Goal: Task Accomplishment & Management: Use online tool/utility

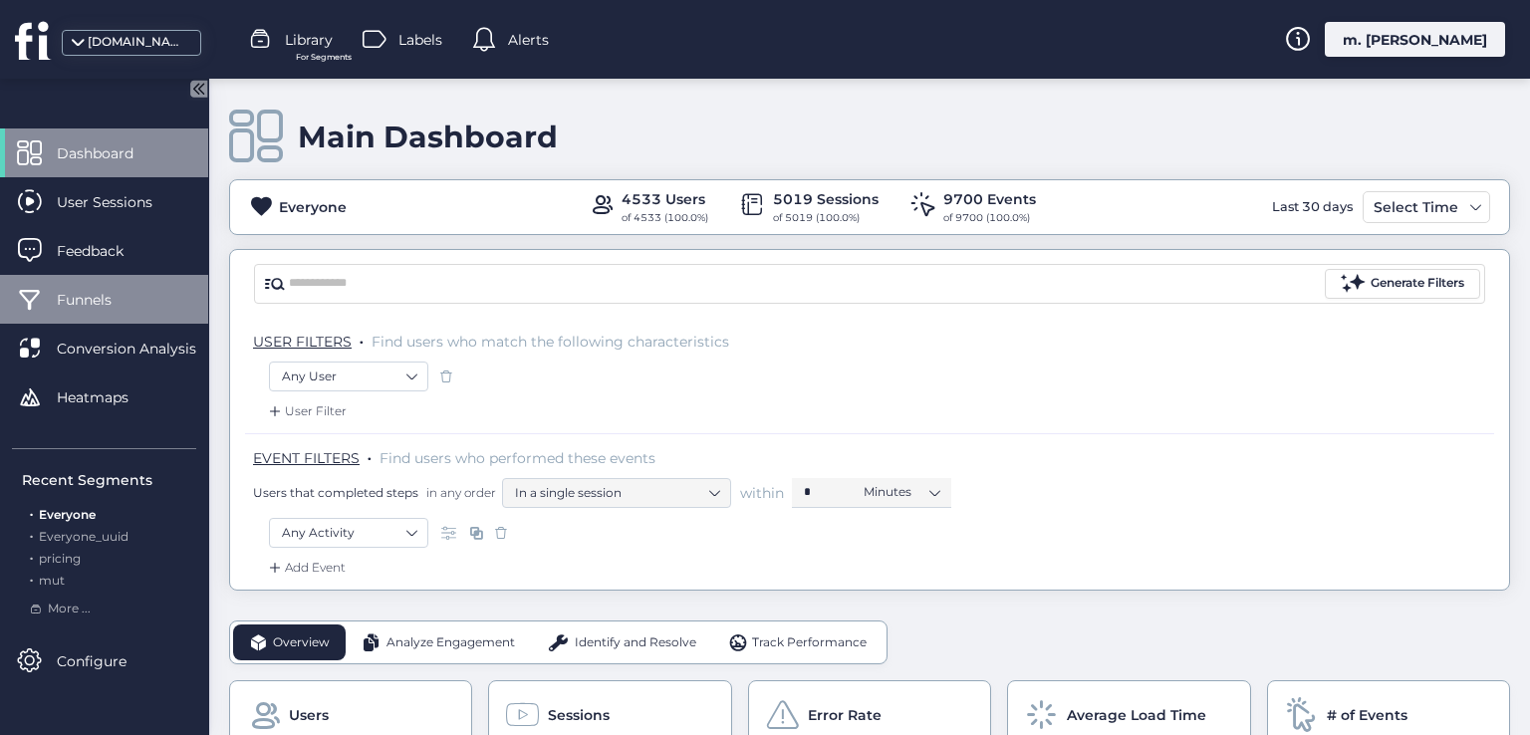
click at [92, 300] on span "Funnels" at bounding box center [99, 300] width 85 height 22
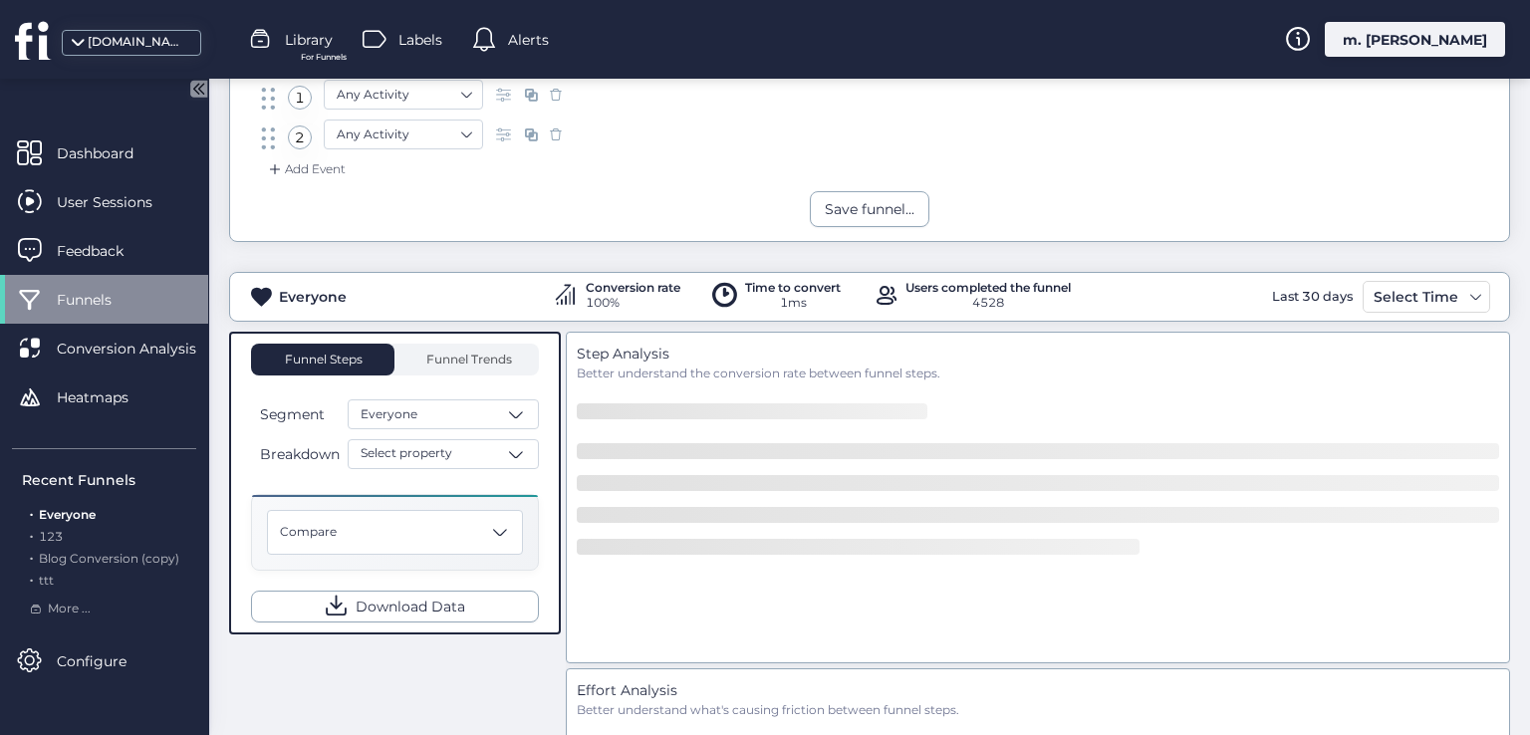
scroll to position [199, 0]
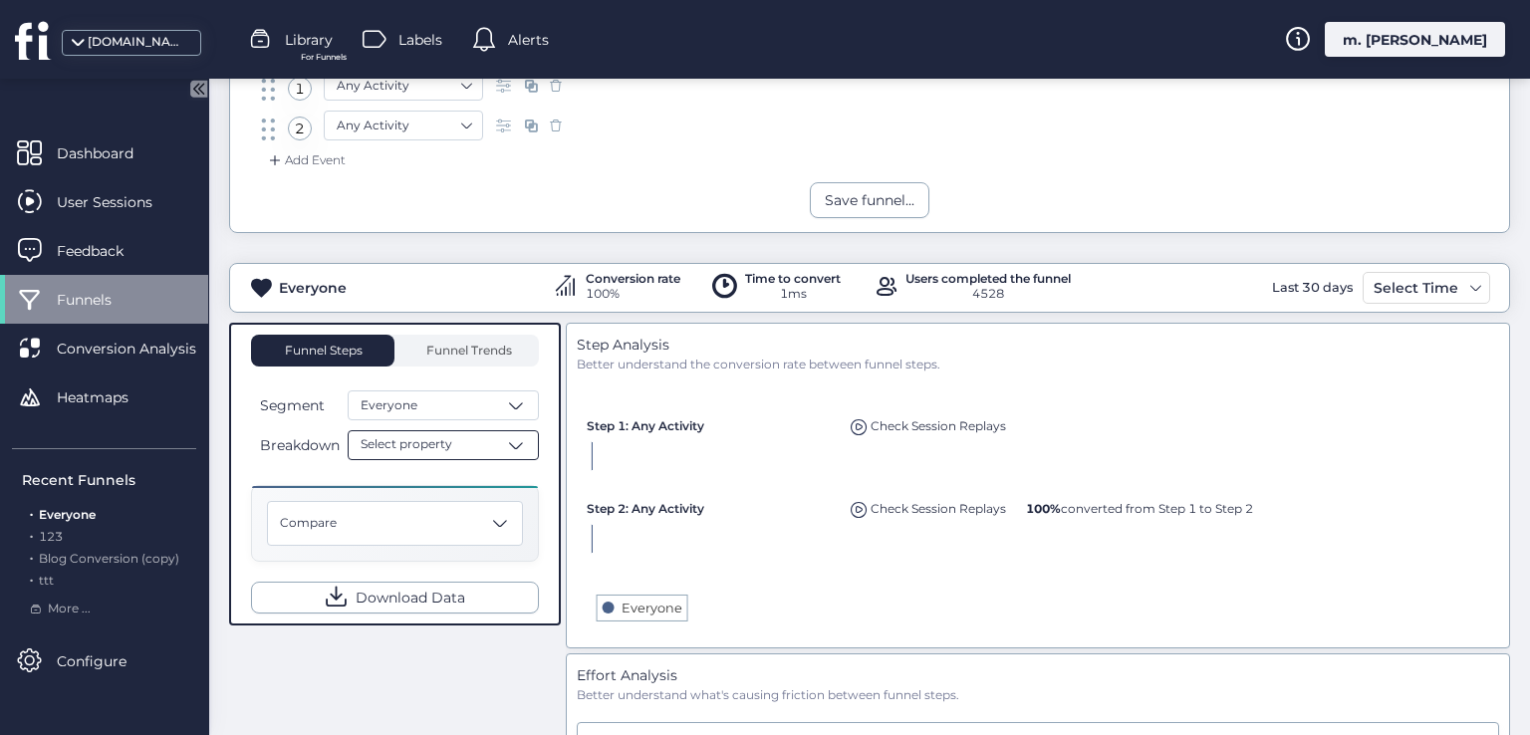
click at [452, 443] on div "Select property" at bounding box center [443, 445] width 191 height 30
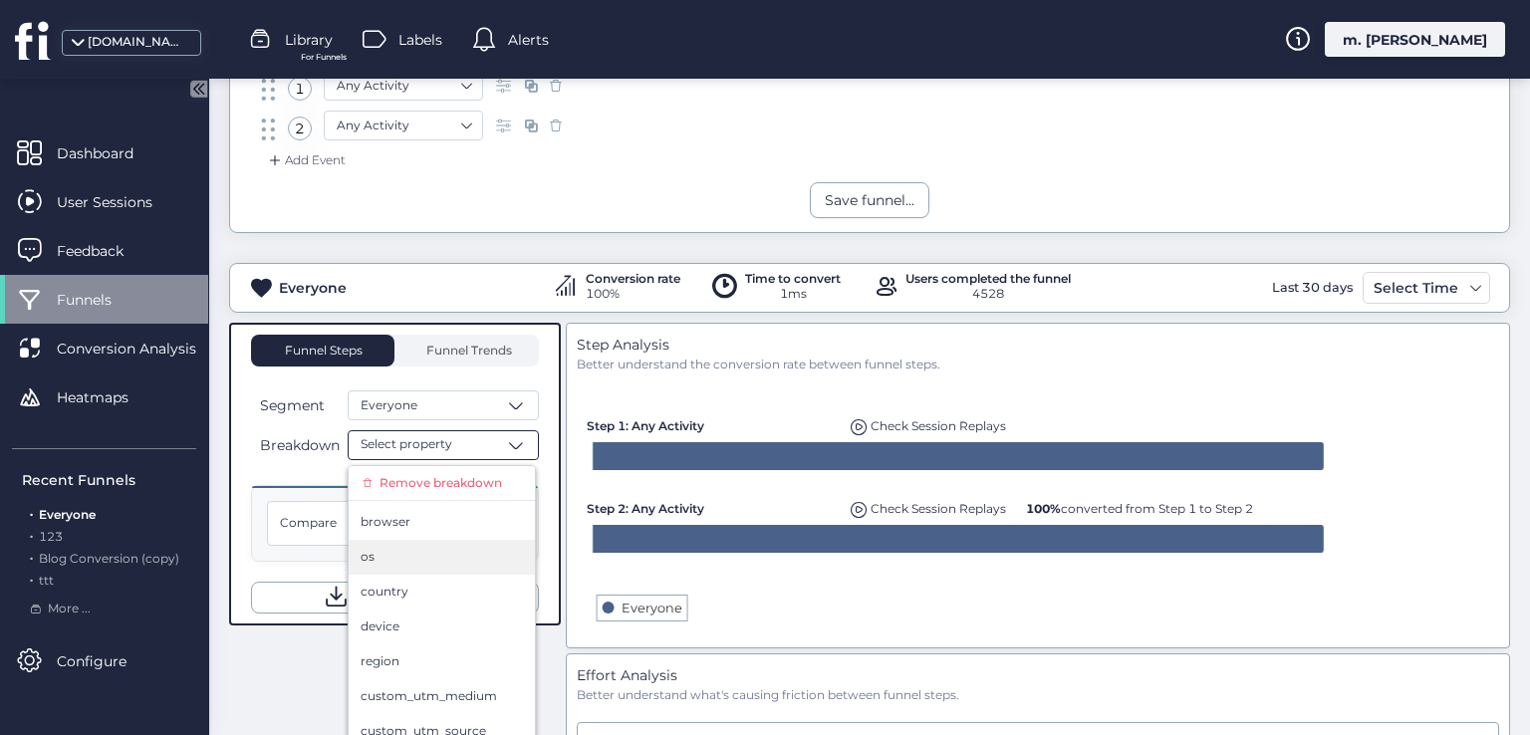
click at [424, 561] on div "os" at bounding box center [441, 557] width 162 height 19
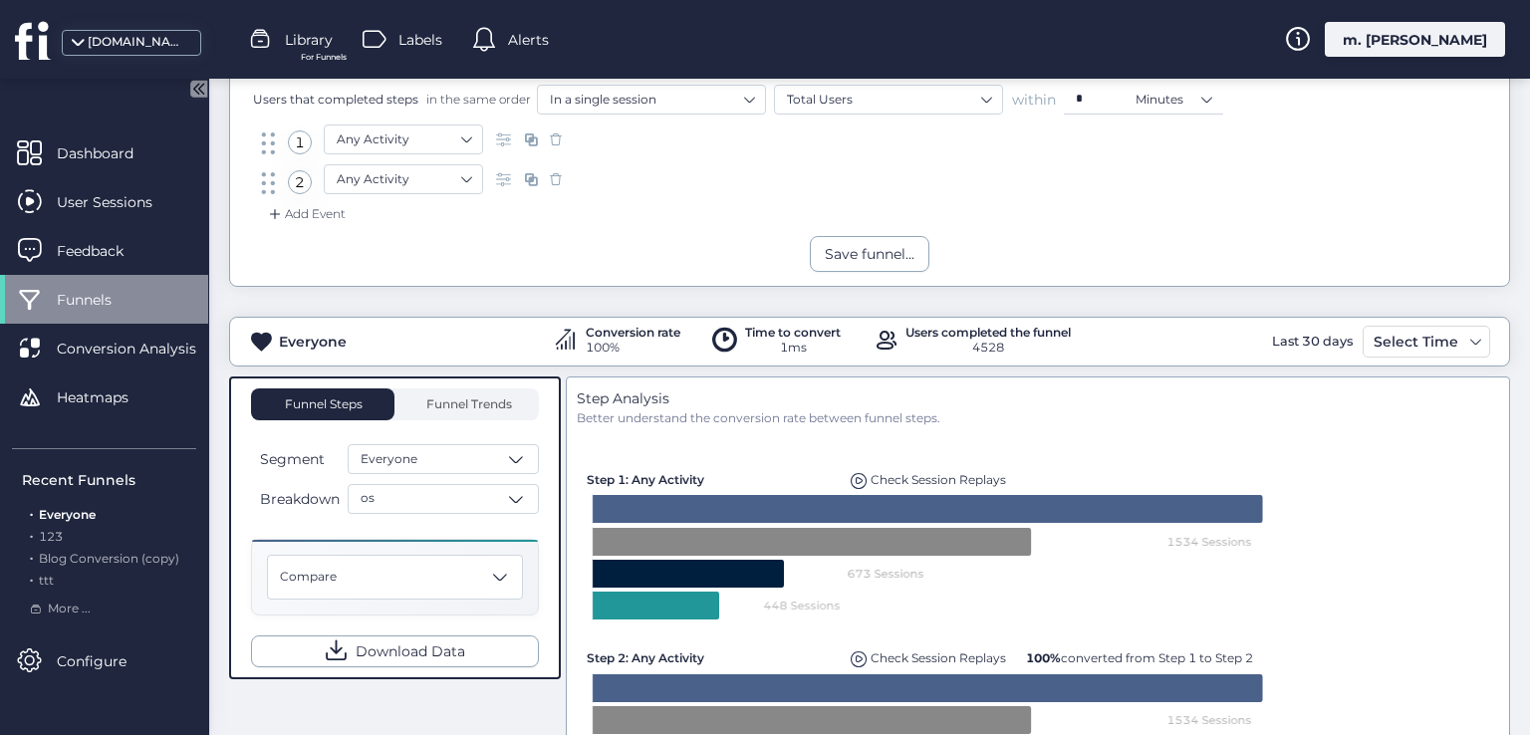
scroll to position [100, 0]
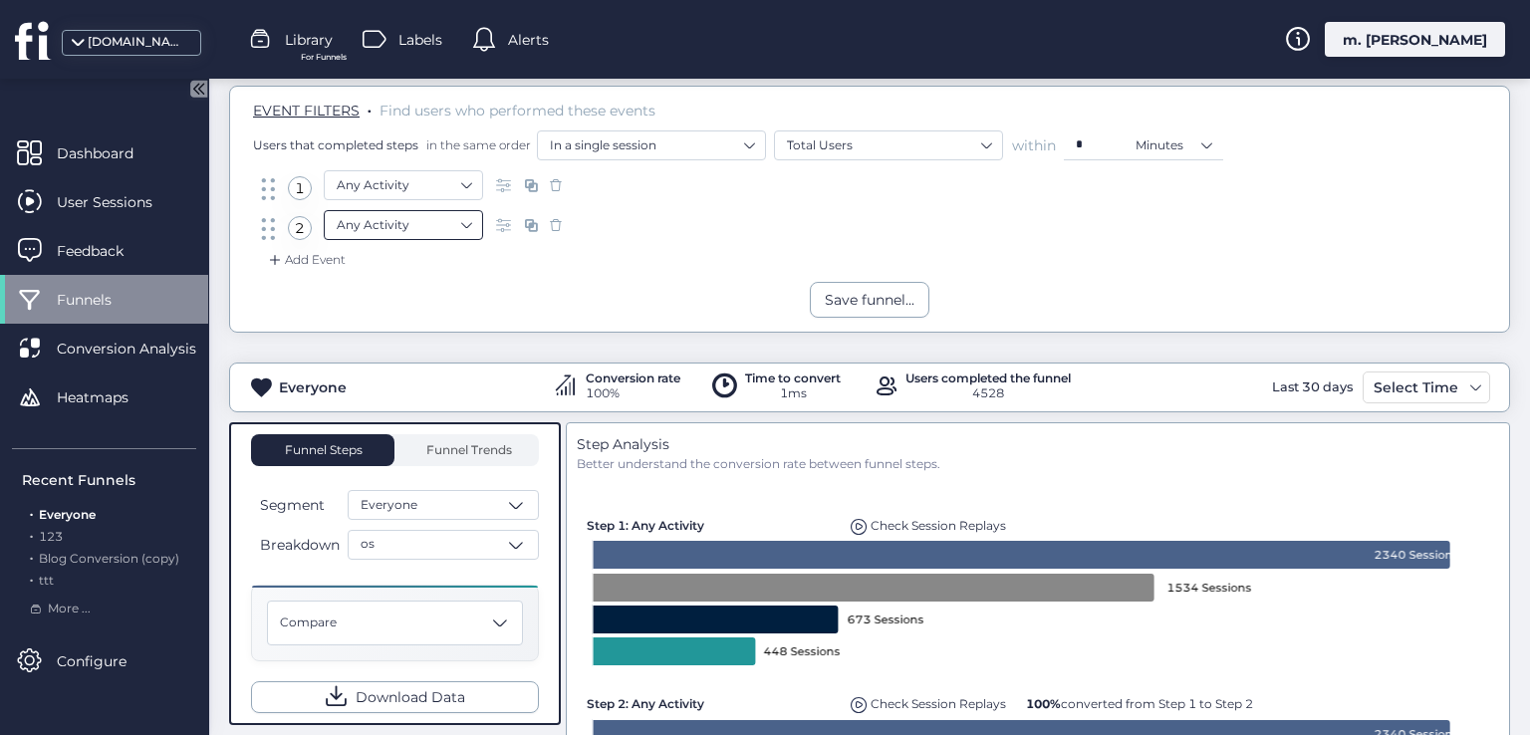
click at [408, 228] on nz-select-item "Any Activity" at bounding box center [403, 225] width 133 height 30
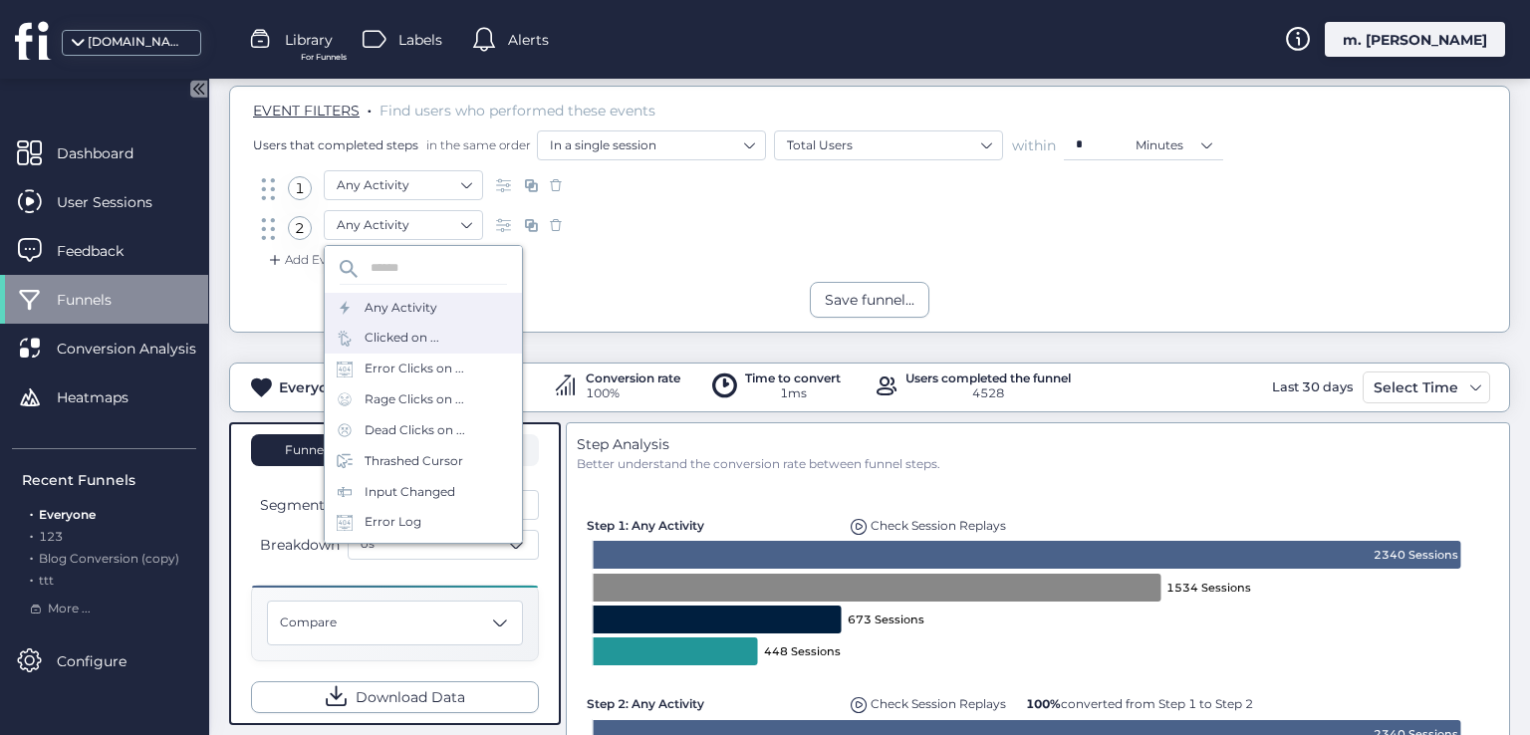
click at [387, 340] on div "Clicked on ..." at bounding box center [401, 338] width 75 height 19
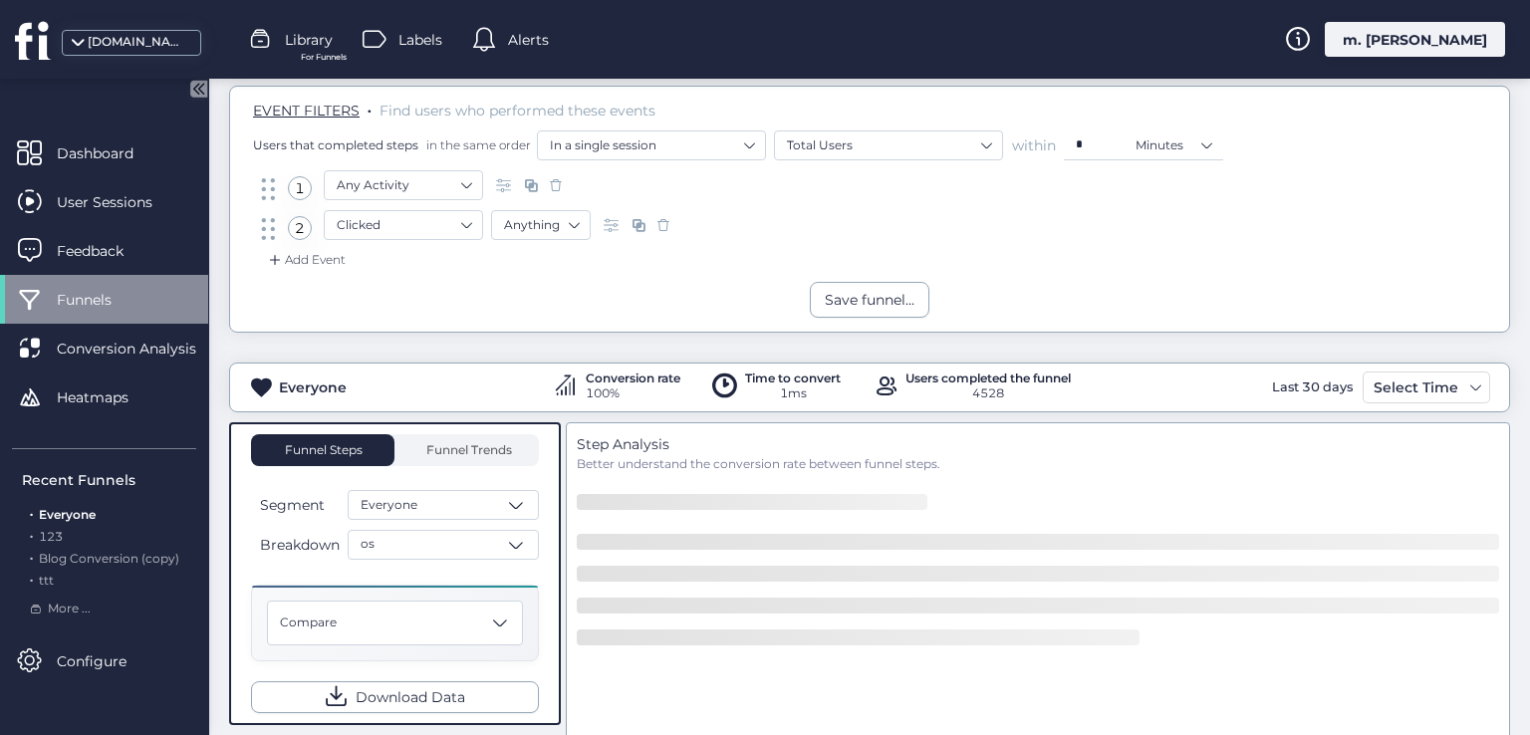
scroll to position [299, 0]
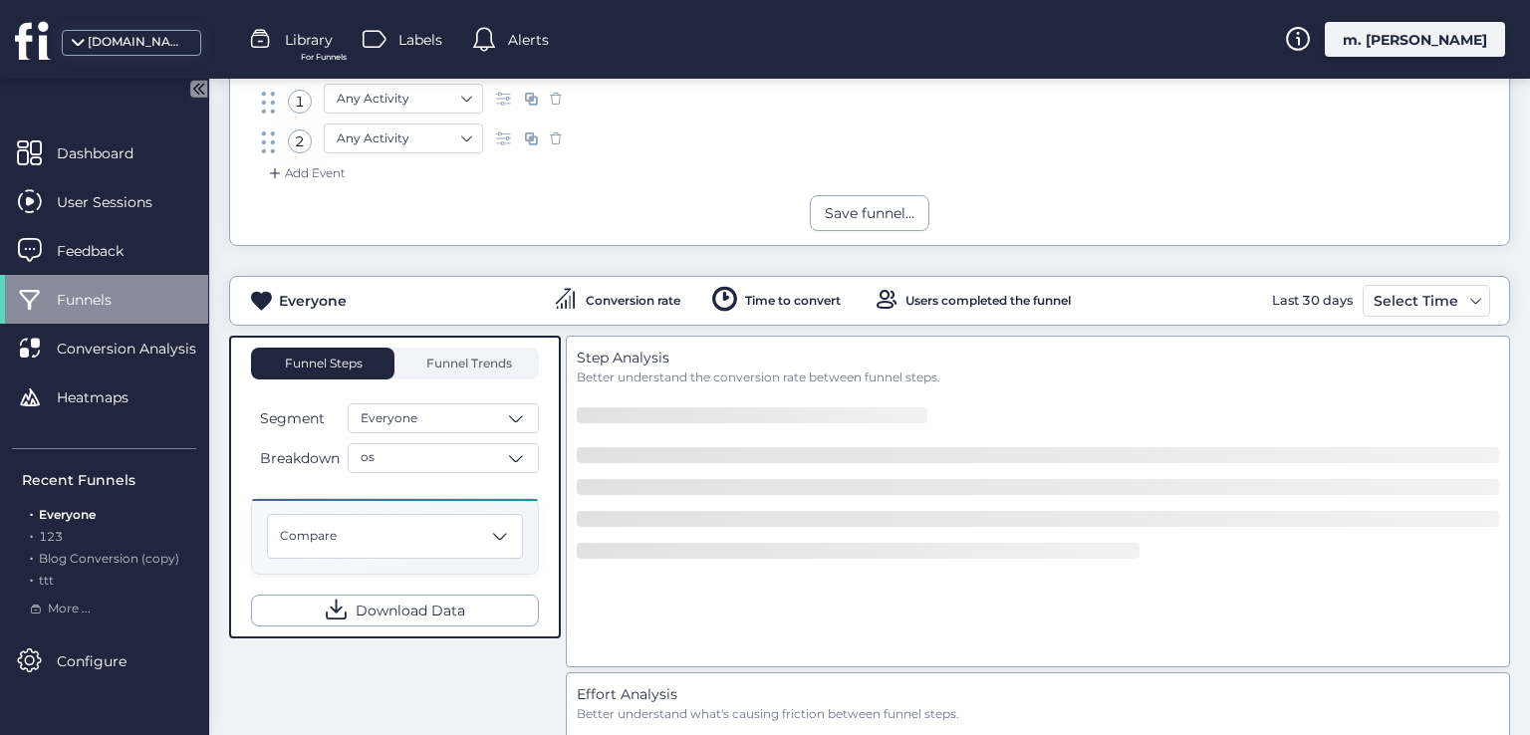
scroll to position [199, 0]
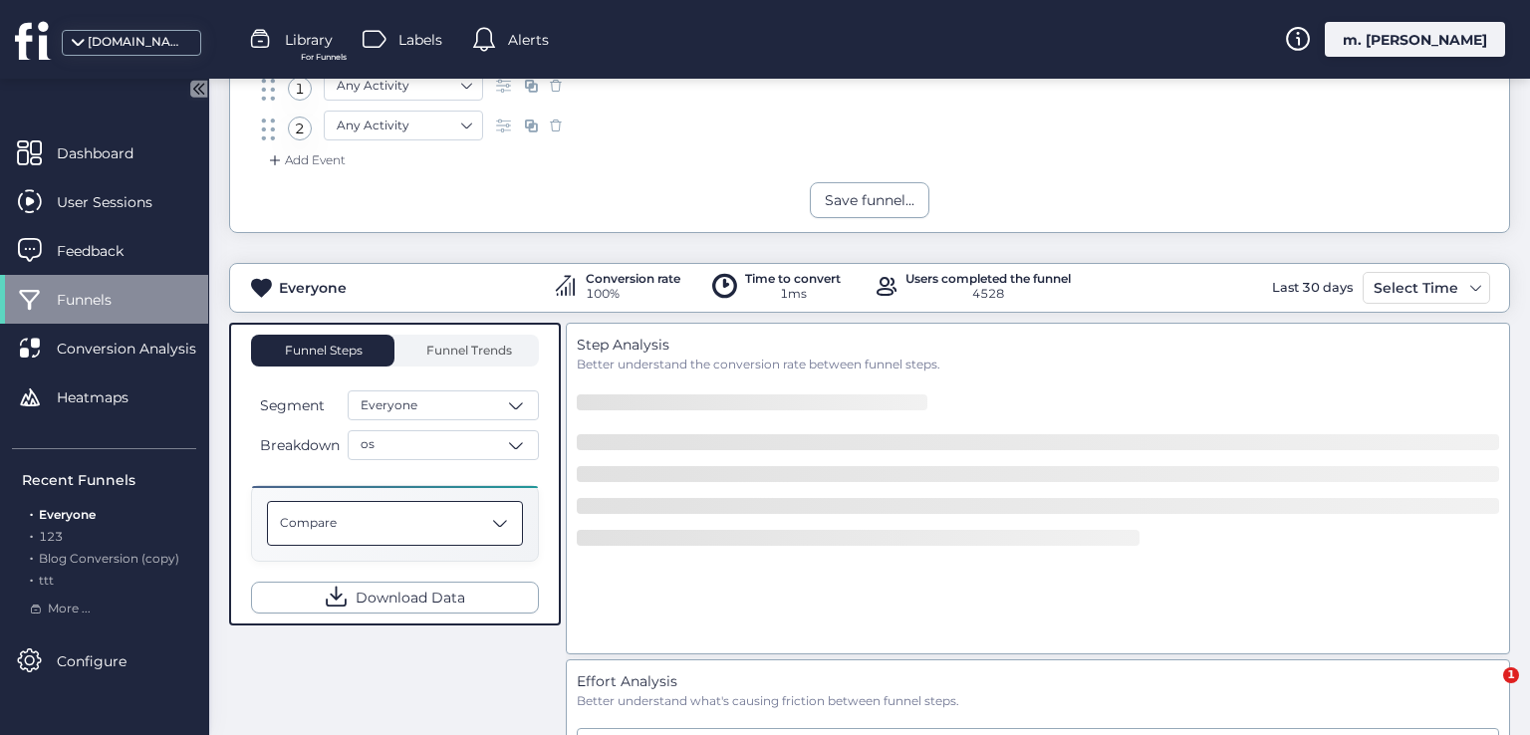
click at [446, 510] on div "Compare" at bounding box center [395, 523] width 256 height 45
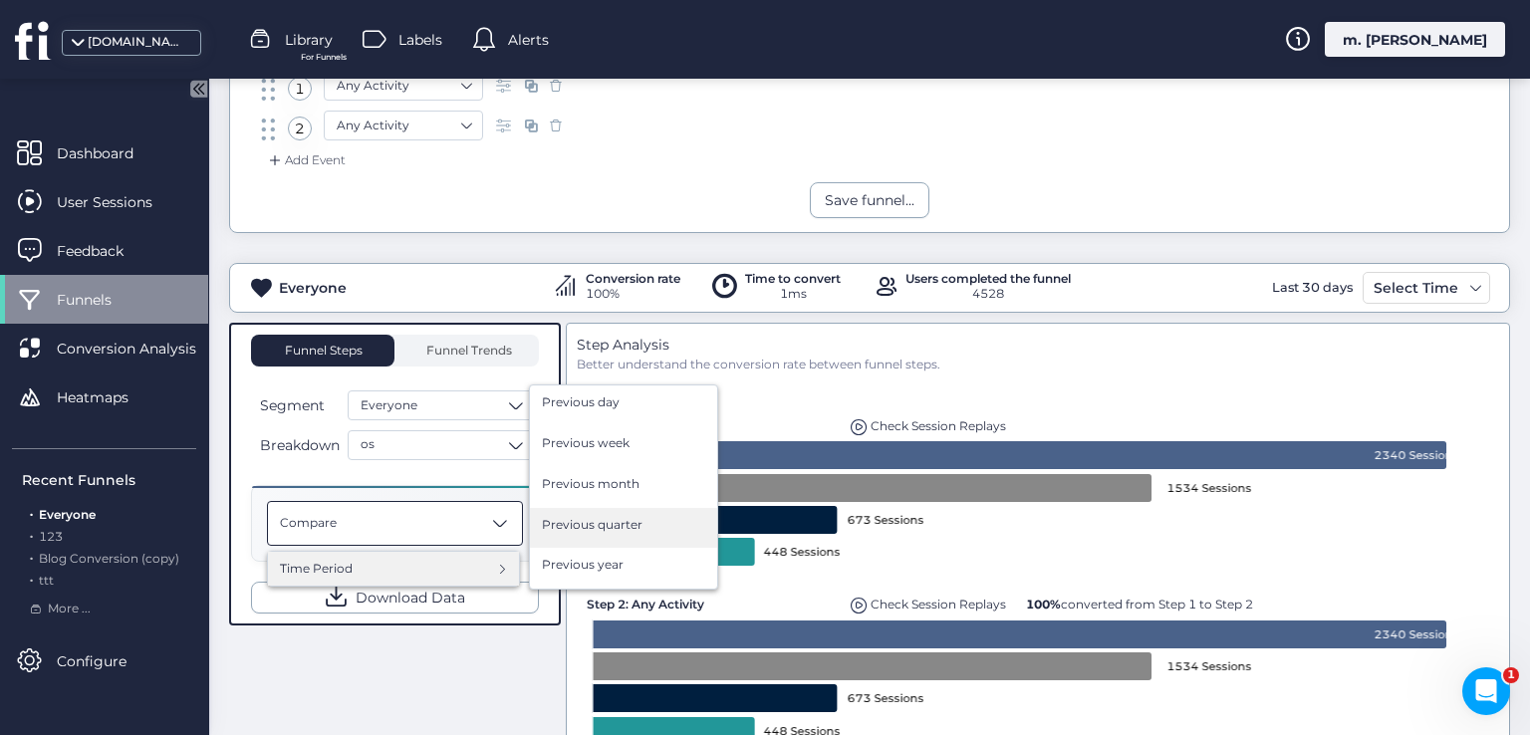
click at [579, 522] on span "Previous quarter" at bounding box center [592, 525] width 101 height 19
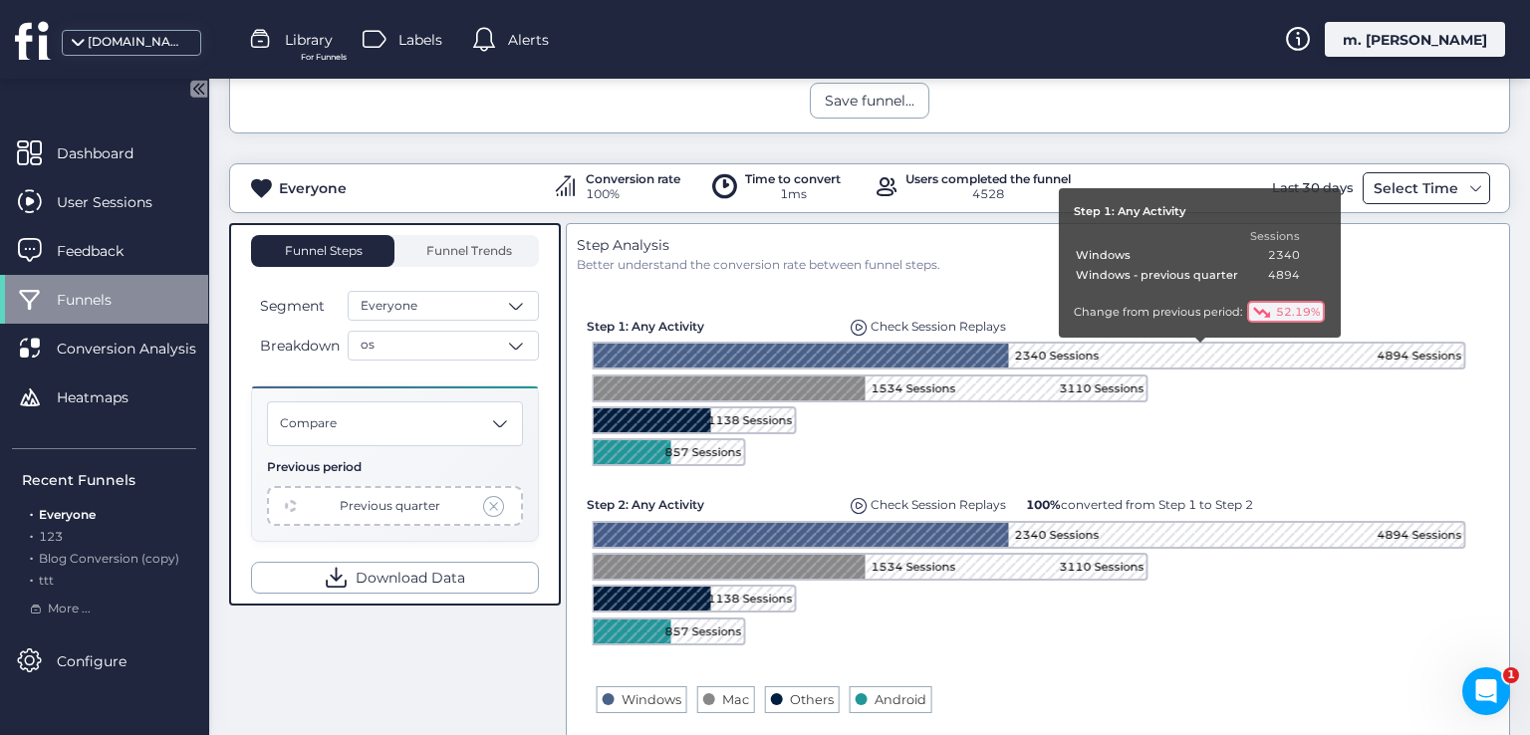
click at [1394, 172] on div "Select Time" at bounding box center [1425, 188] width 127 height 32
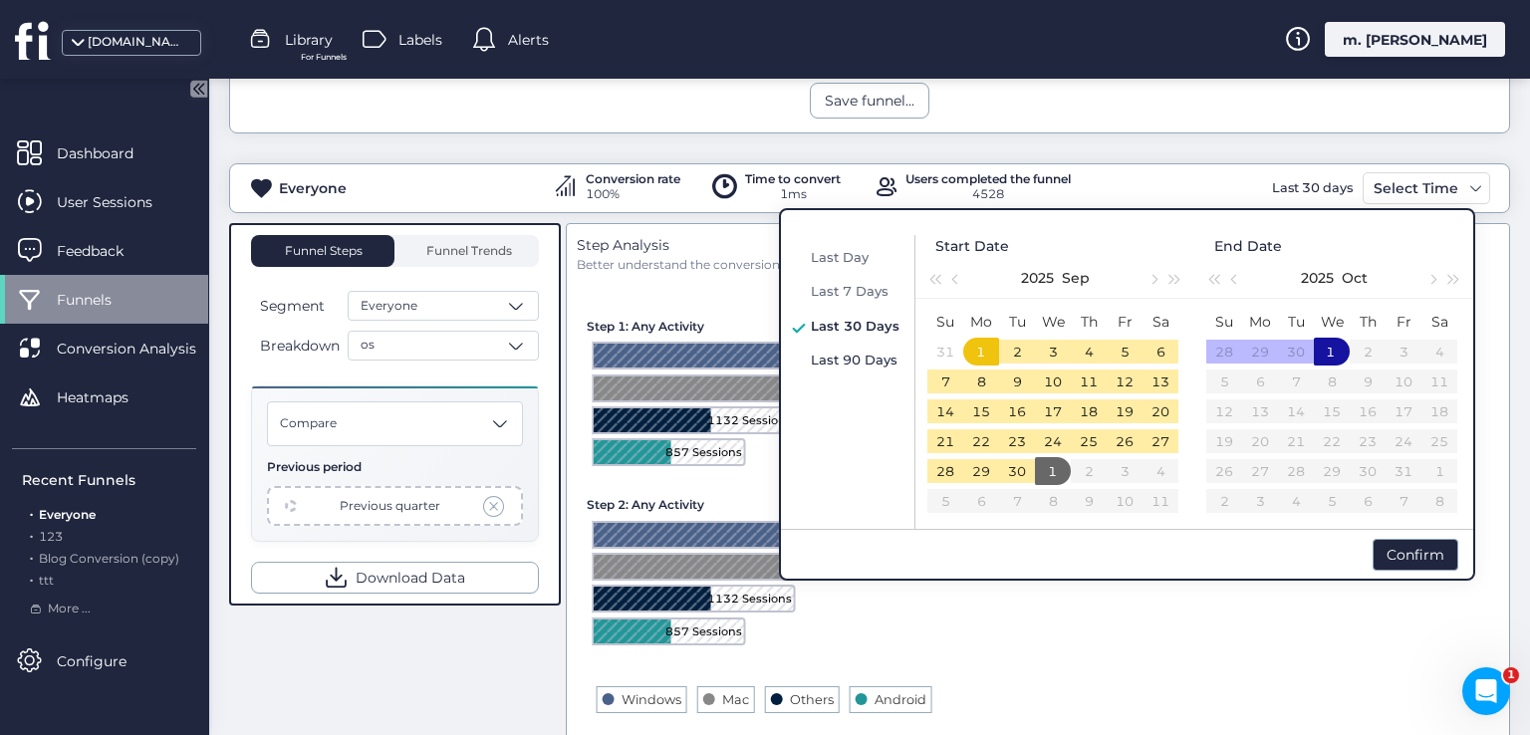
click at [849, 359] on span "Last 90 Days" at bounding box center [854, 360] width 87 height 16
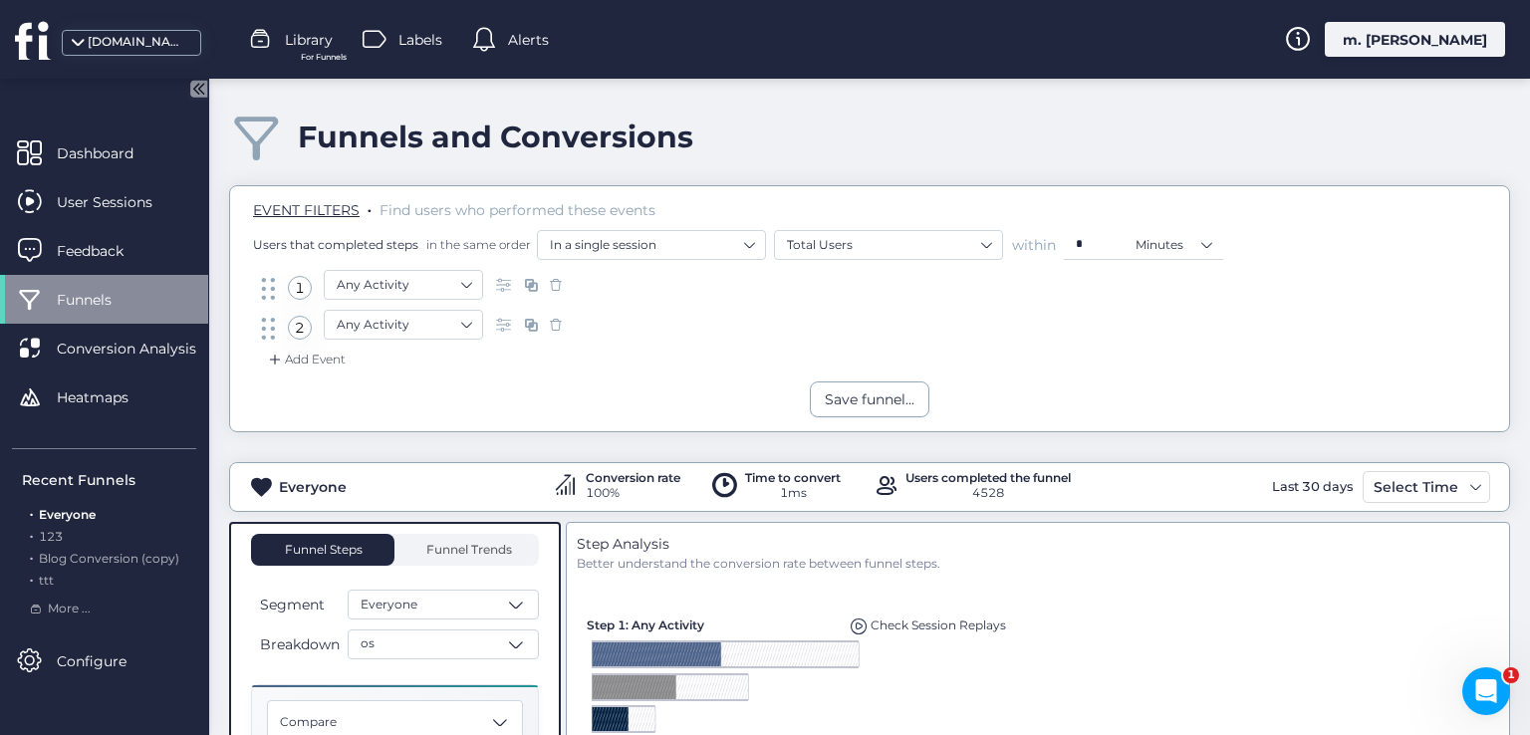
scroll to position [299, 0]
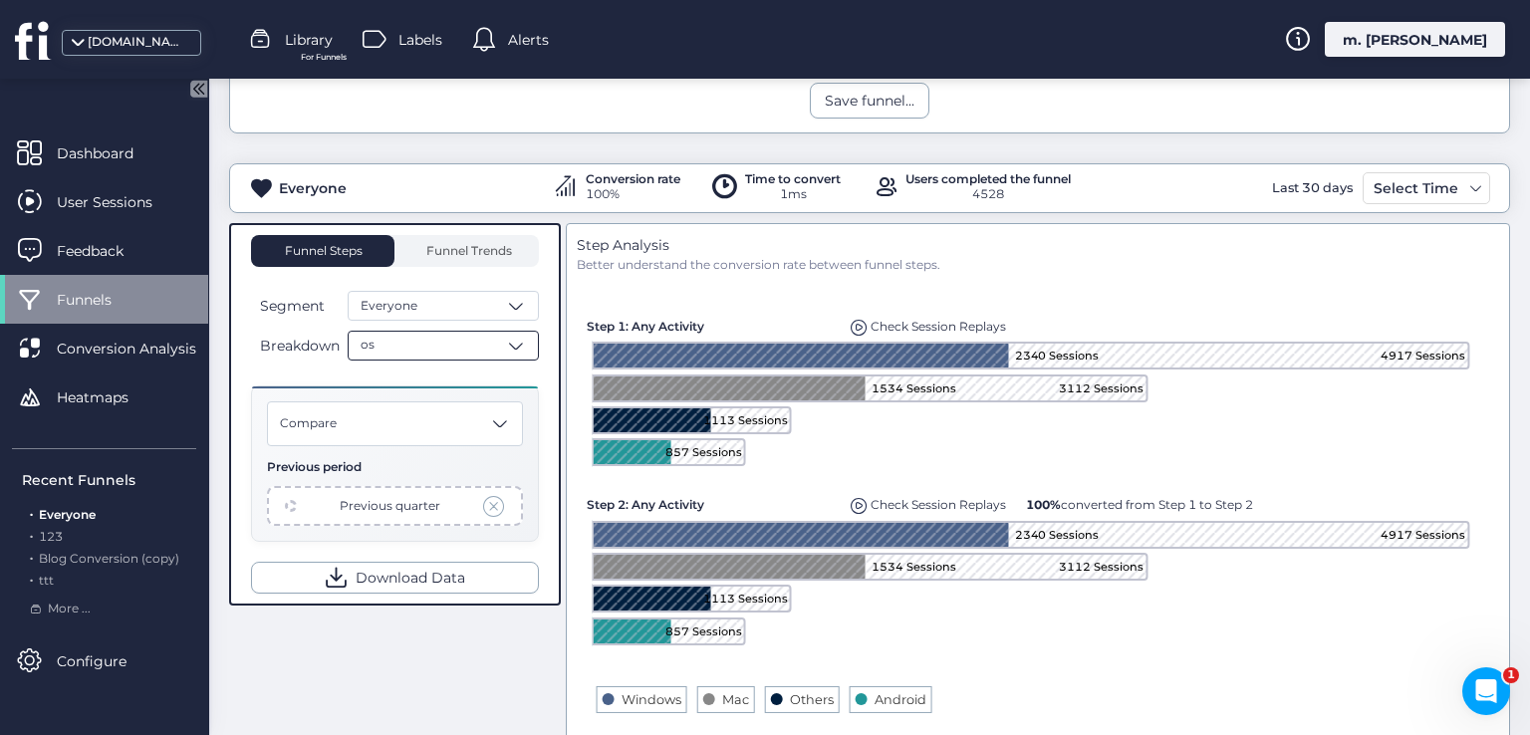
click at [428, 341] on div "os" at bounding box center [443, 346] width 191 height 30
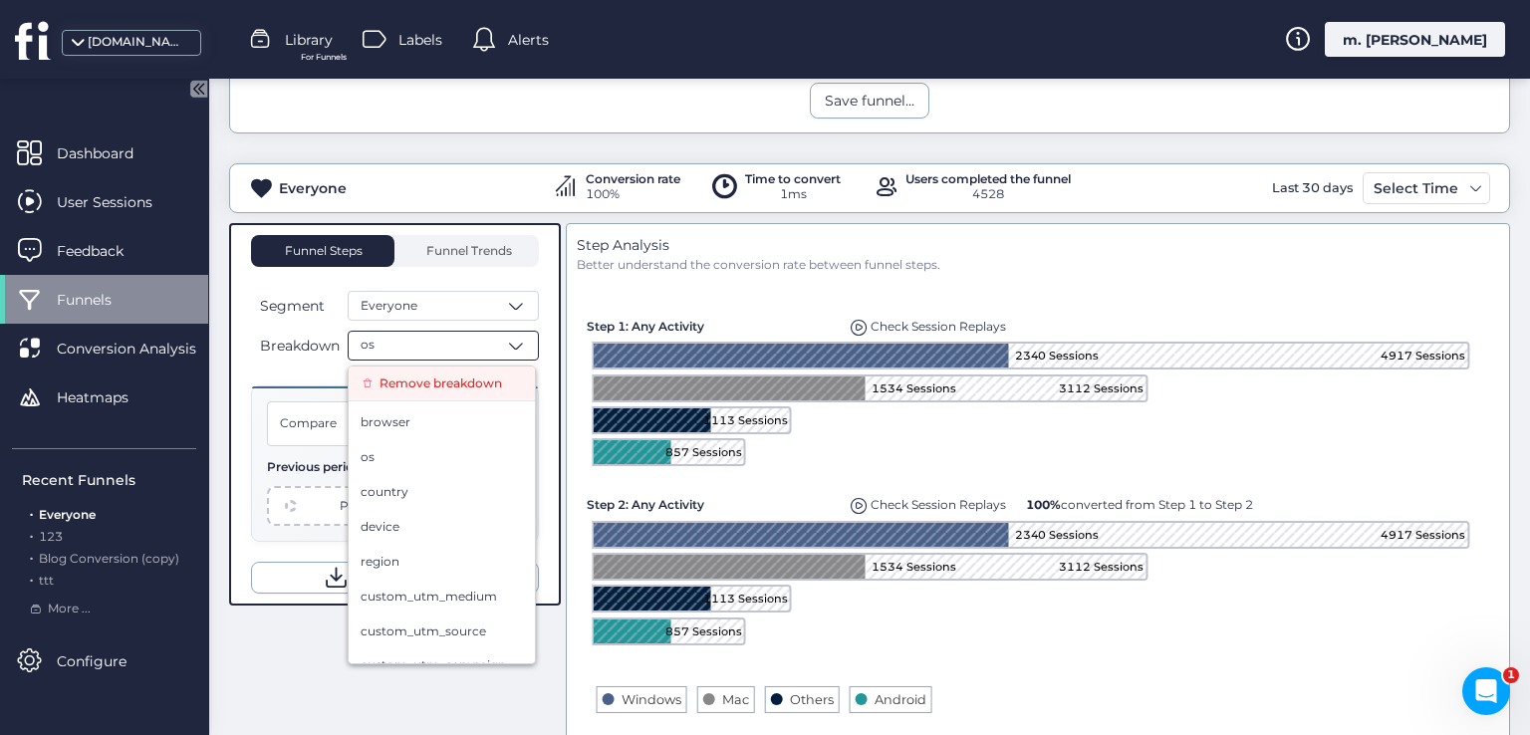
click at [483, 374] on span "Remove breakdown" at bounding box center [440, 383] width 122 height 19
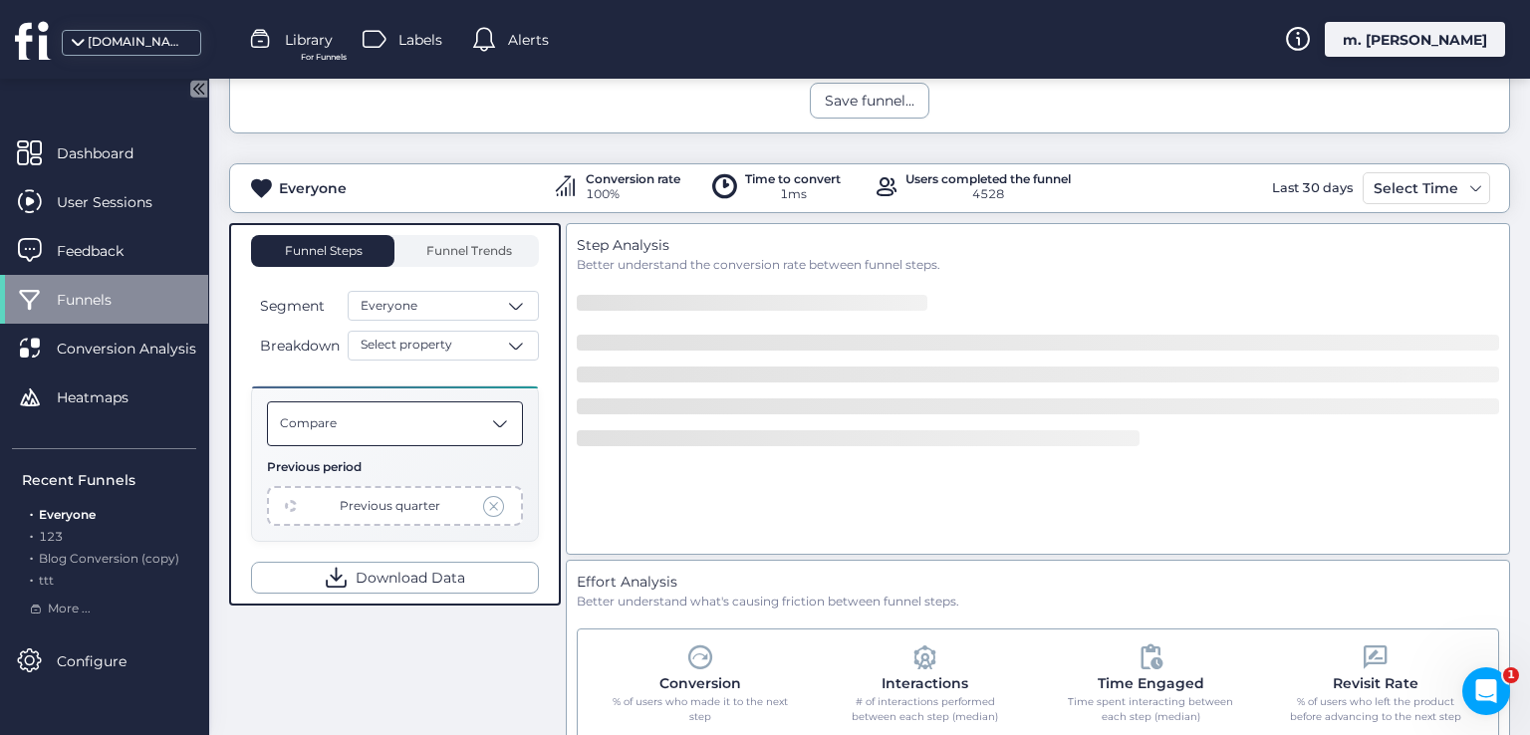
click at [444, 410] on div "Compare" at bounding box center [395, 423] width 256 height 45
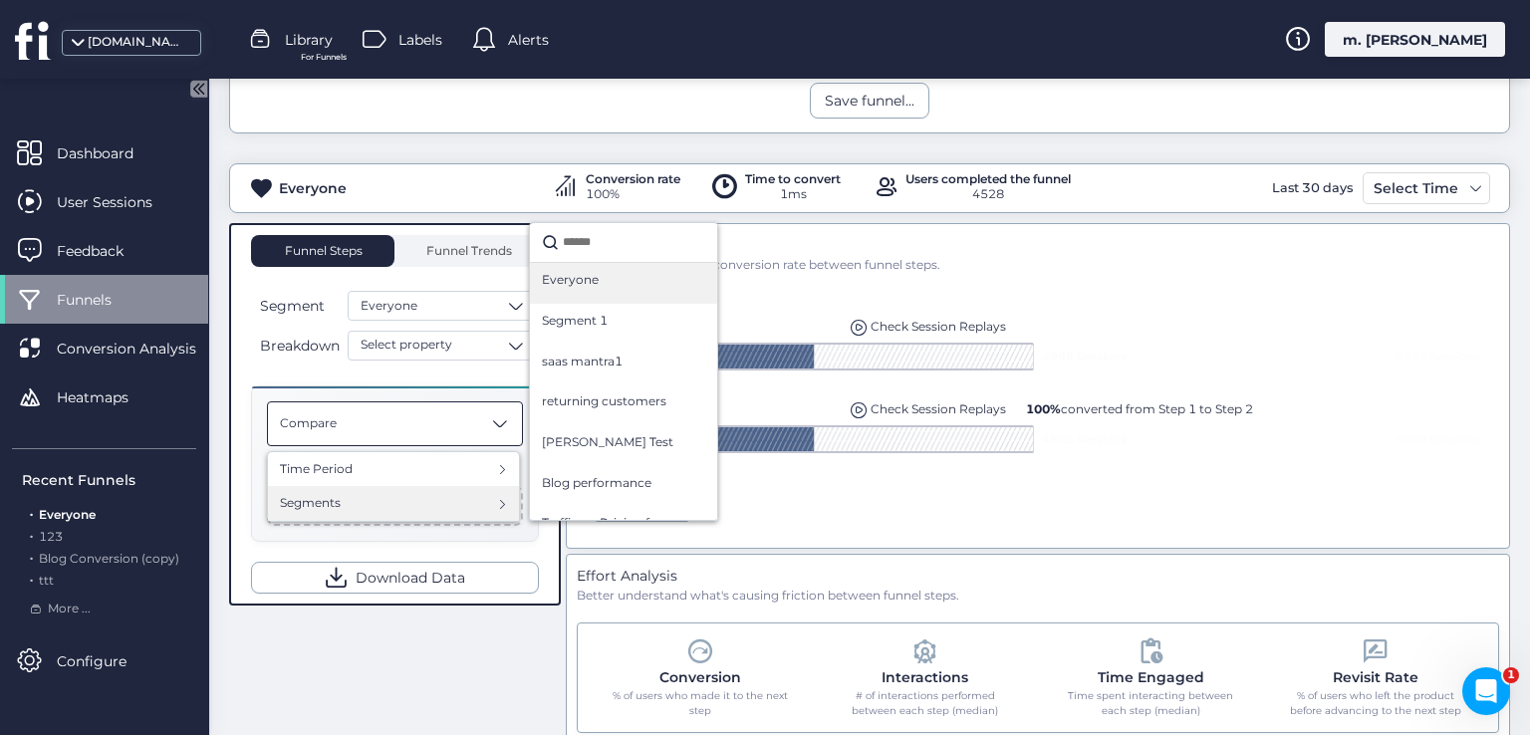
click at [563, 287] on div "Everyone" at bounding box center [623, 283] width 163 height 25
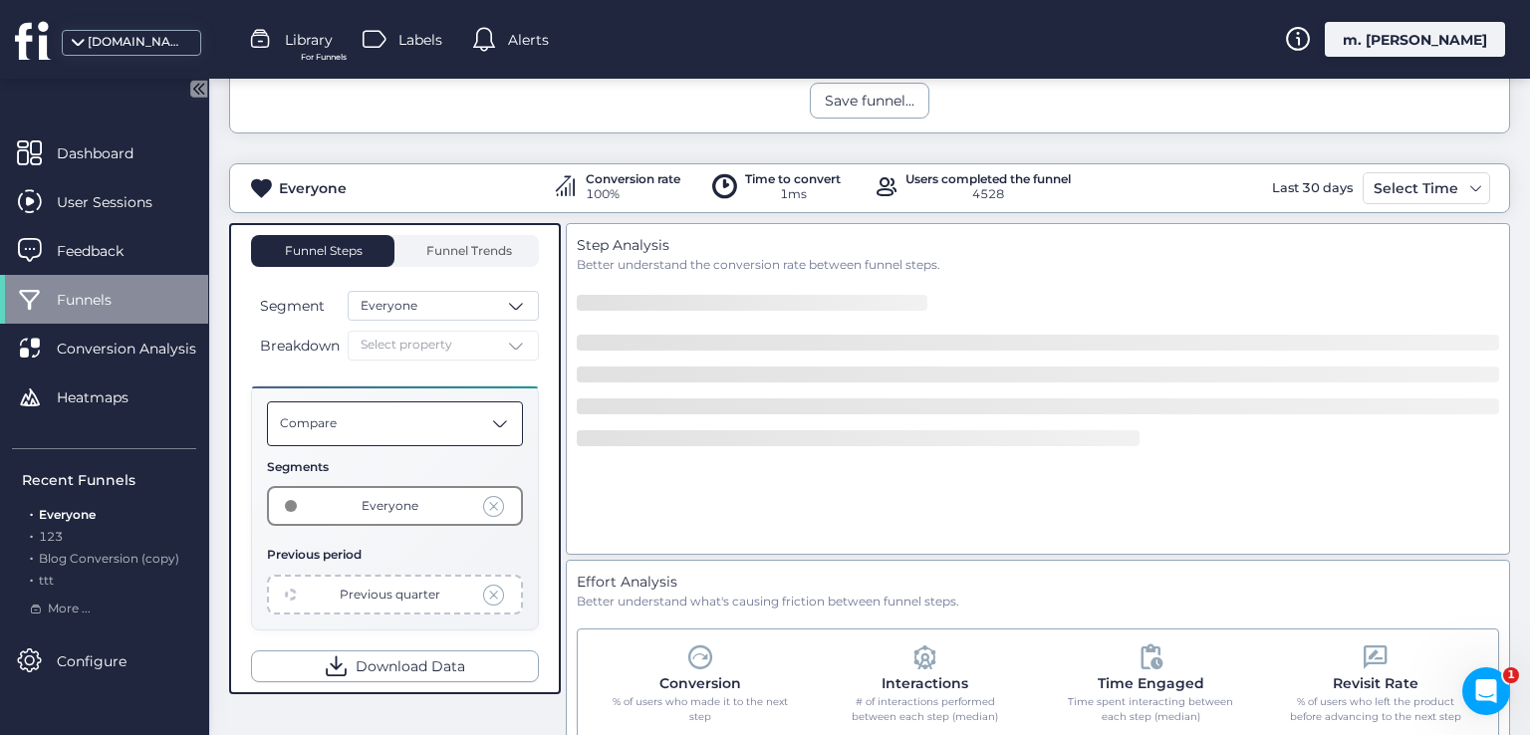
click at [458, 427] on div "Compare" at bounding box center [395, 423] width 256 height 45
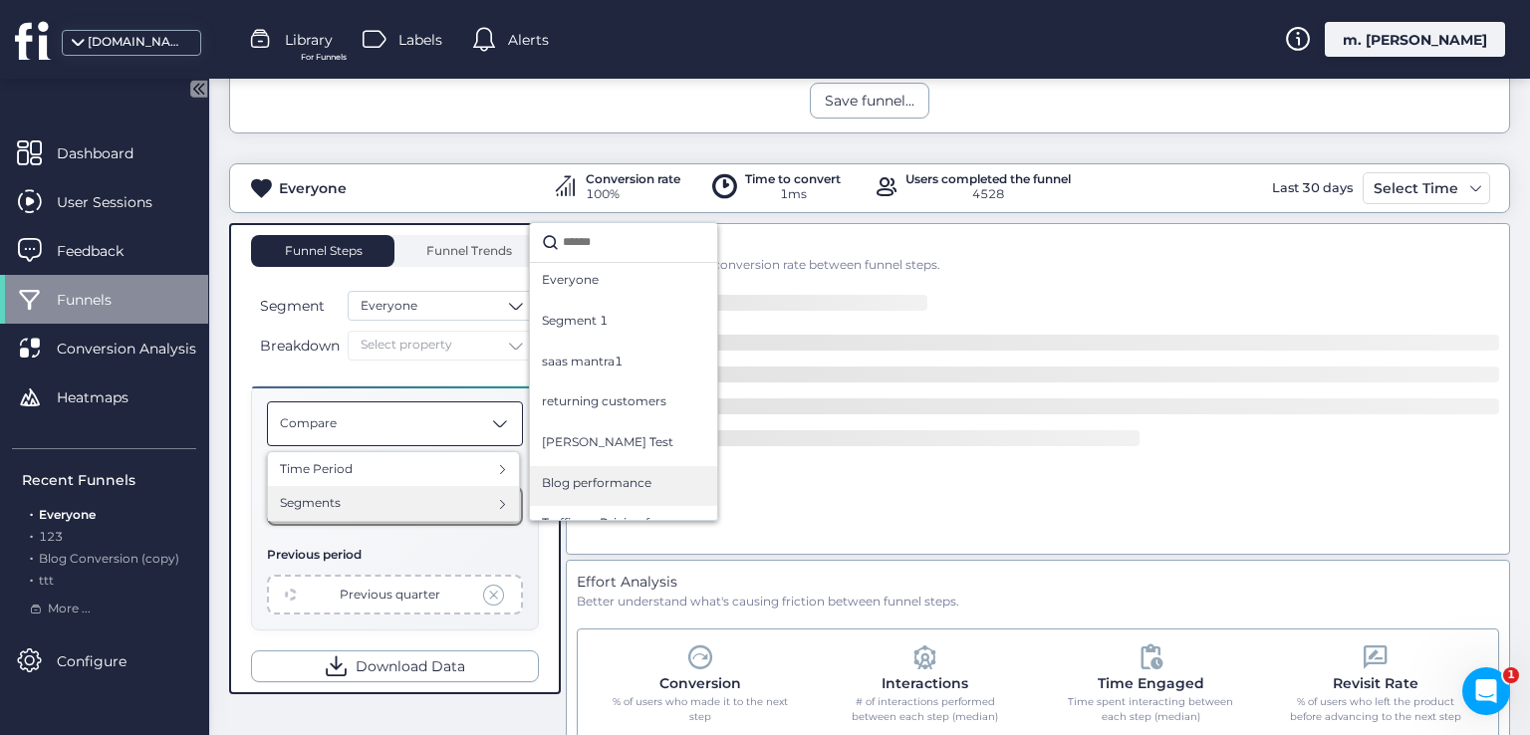
click at [606, 488] on div "Blog performance" at bounding box center [623, 486] width 163 height 25
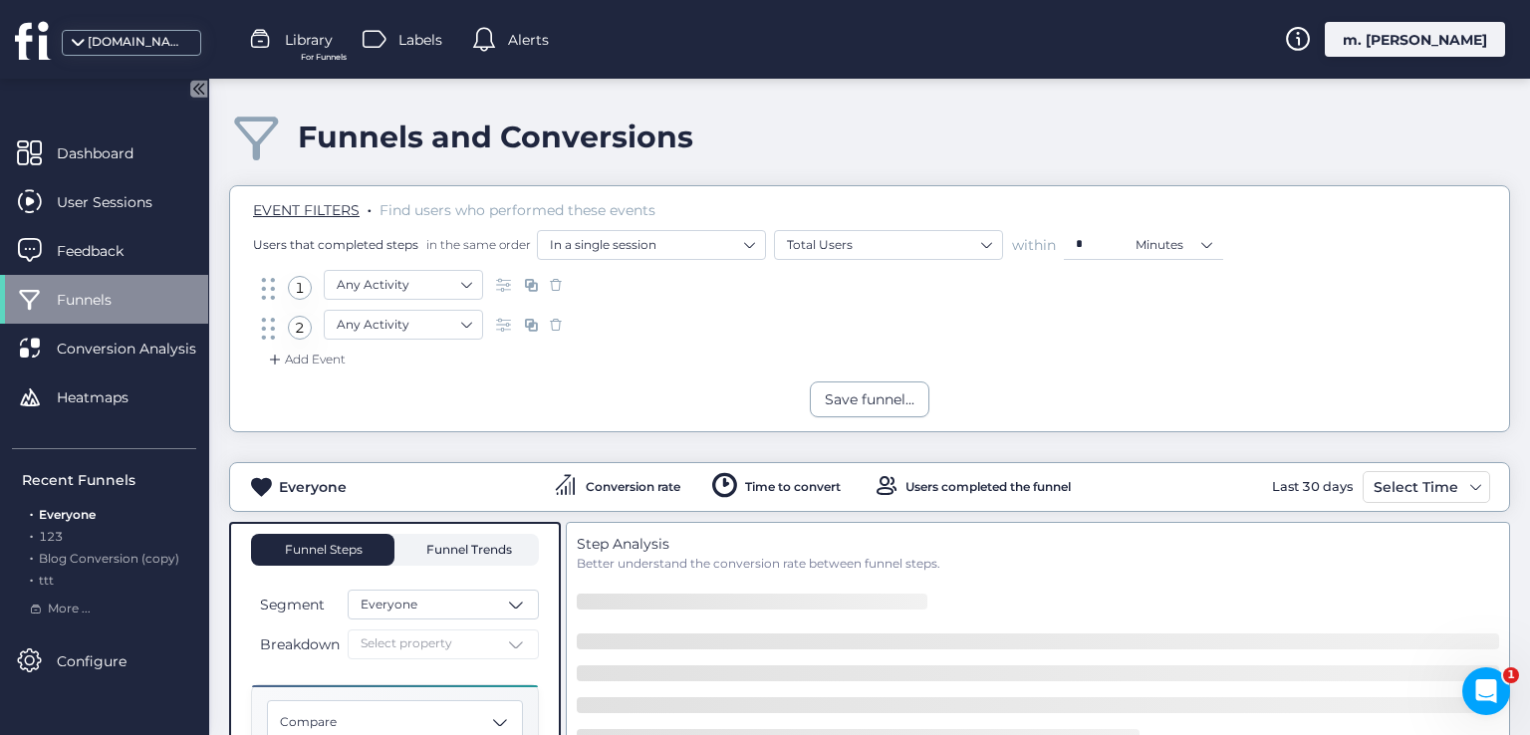
click at [477, 537] on span "Funnel Trends" at bounding box center [466, 550] width 91 height 32
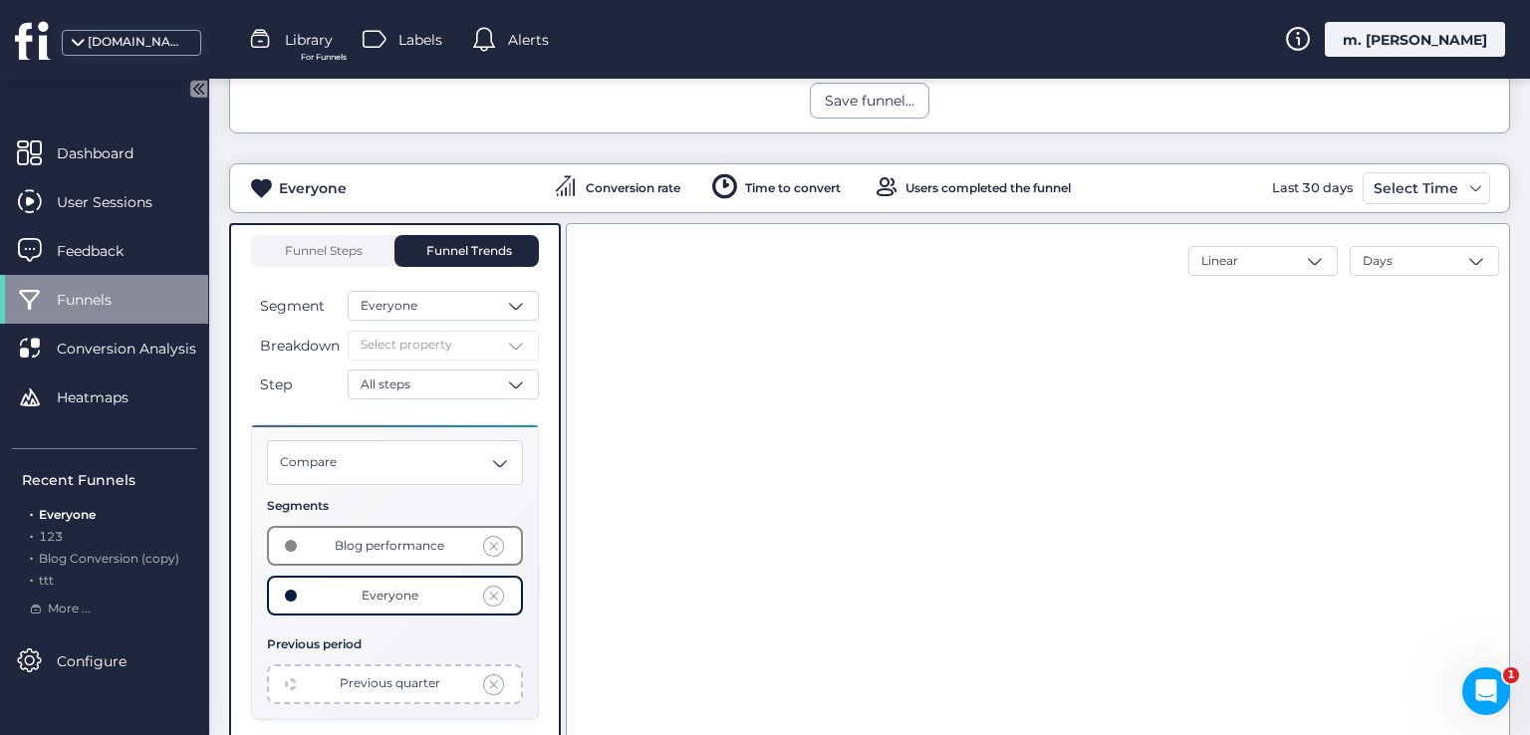
scroll to position [398, 0]
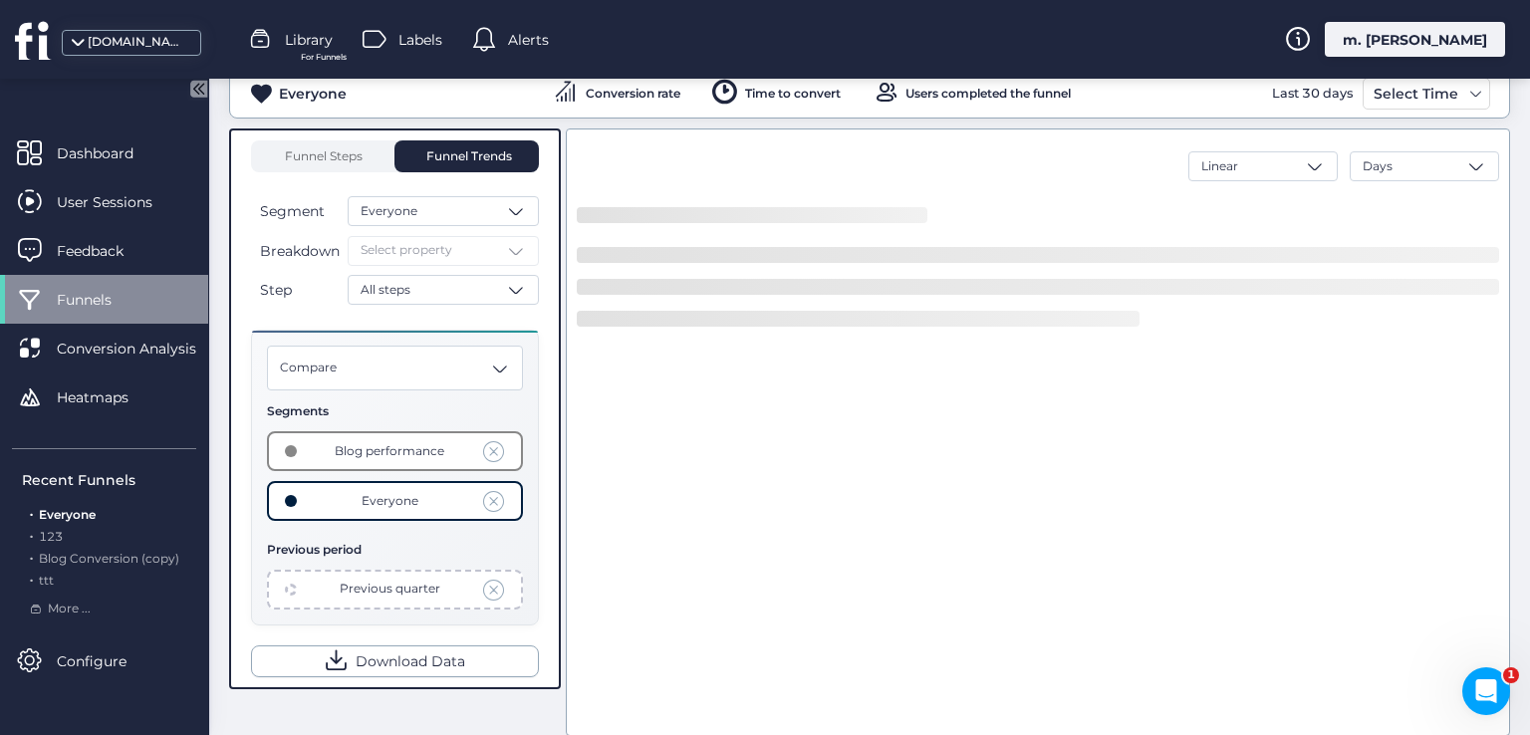
scroll to position [398, 0]
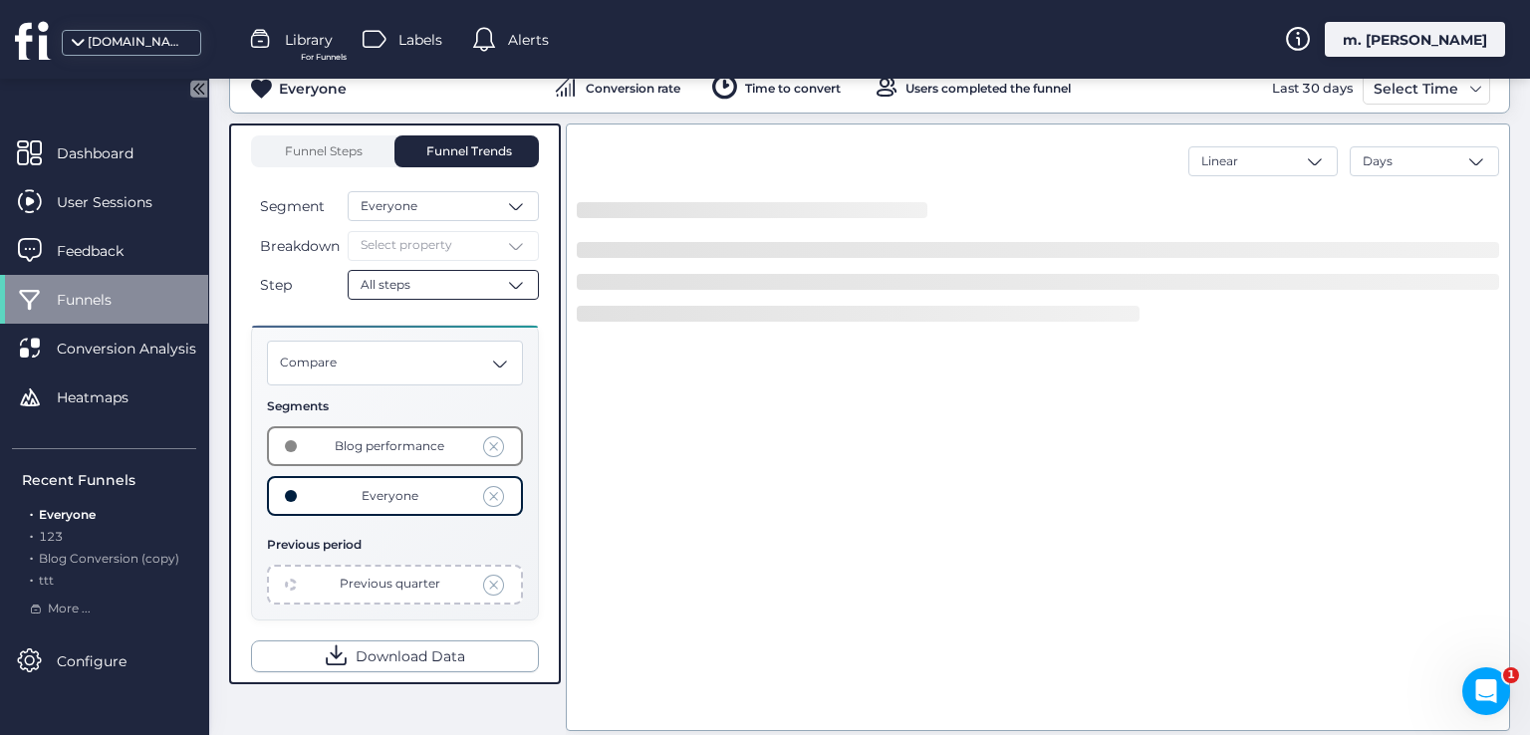
click at [491, 284] on div "All steps" at bounding box center [443, 285] width 191 height 30
click at [466, 359] on div "Step 1-2" at bounding box center [441, 358] width 162 height 19
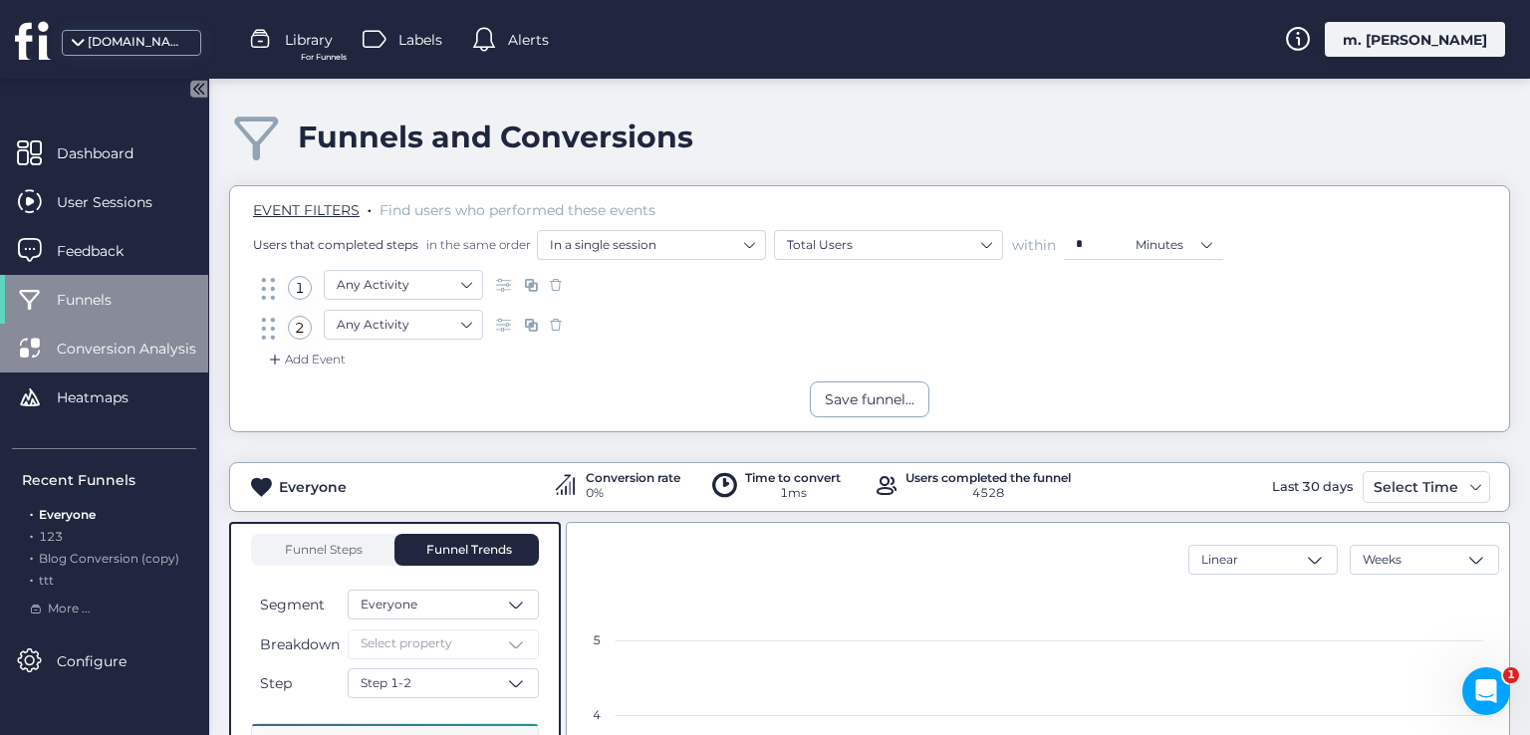
click at [113, 346] on span "Conversion Analysis" at bounding box center [141, 349] width 169 height 22
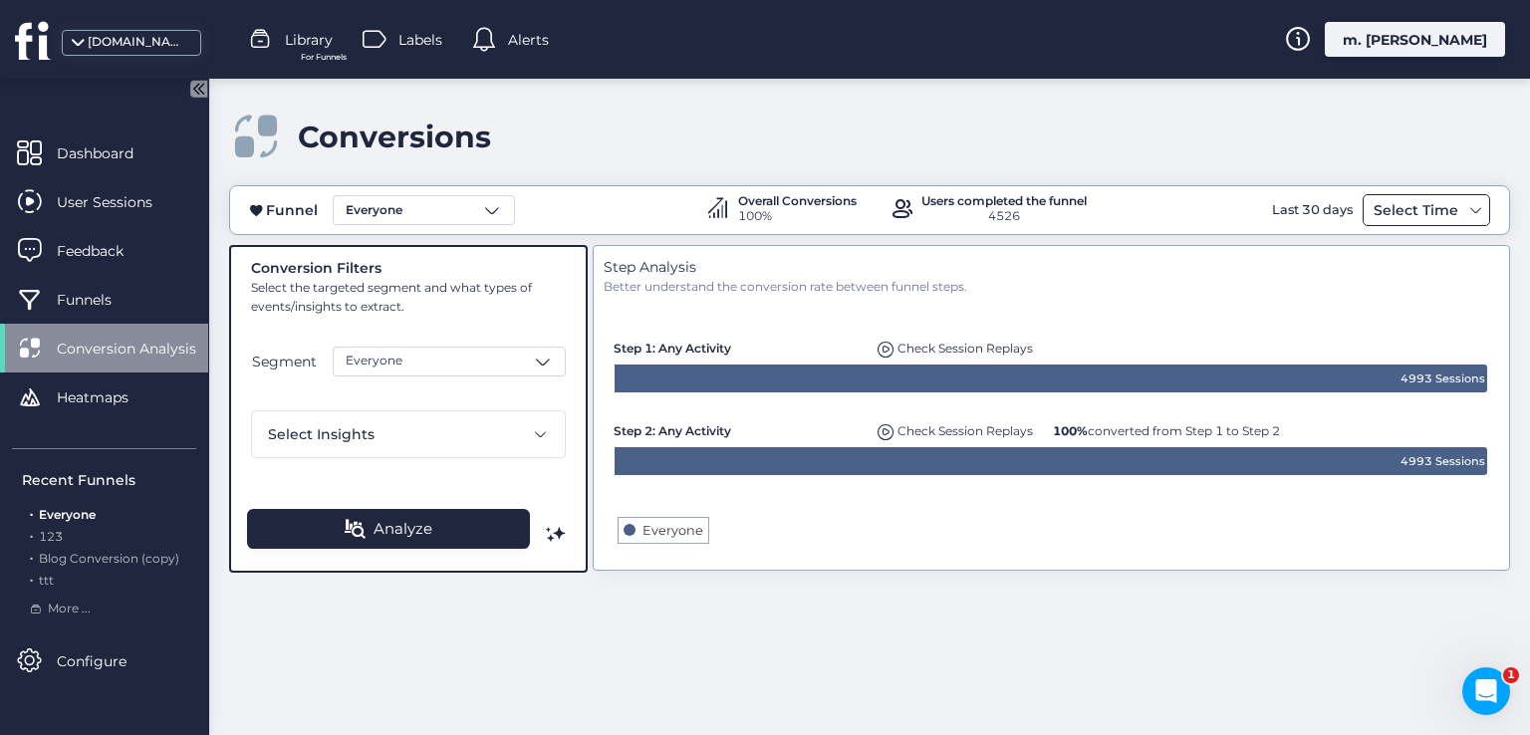
click at [1407, 209] on div "Select Time" at bounding box center [1415, 210] width 95 height 24
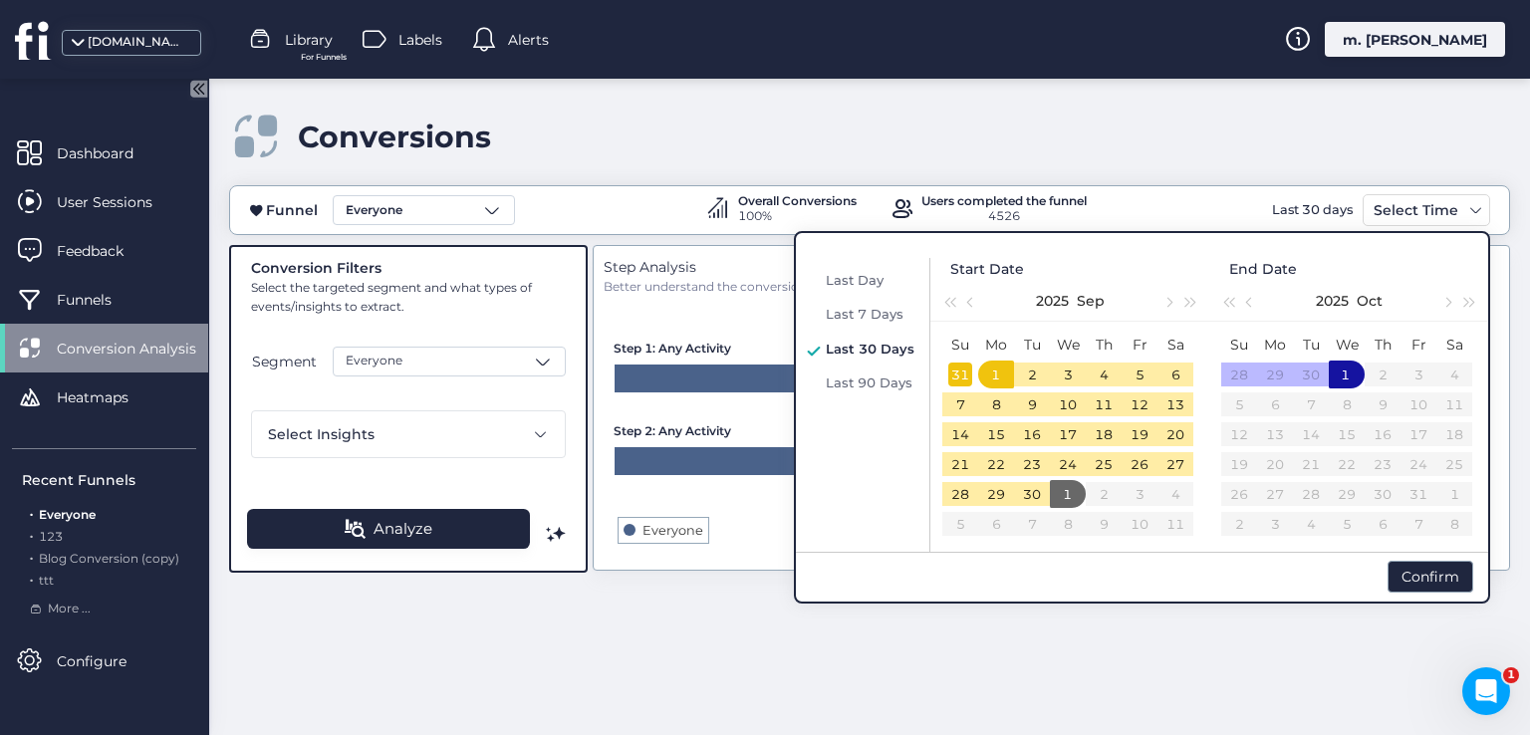
click at [961, 376] on div "31" at bounding box center [960, 374] width 24 height 24
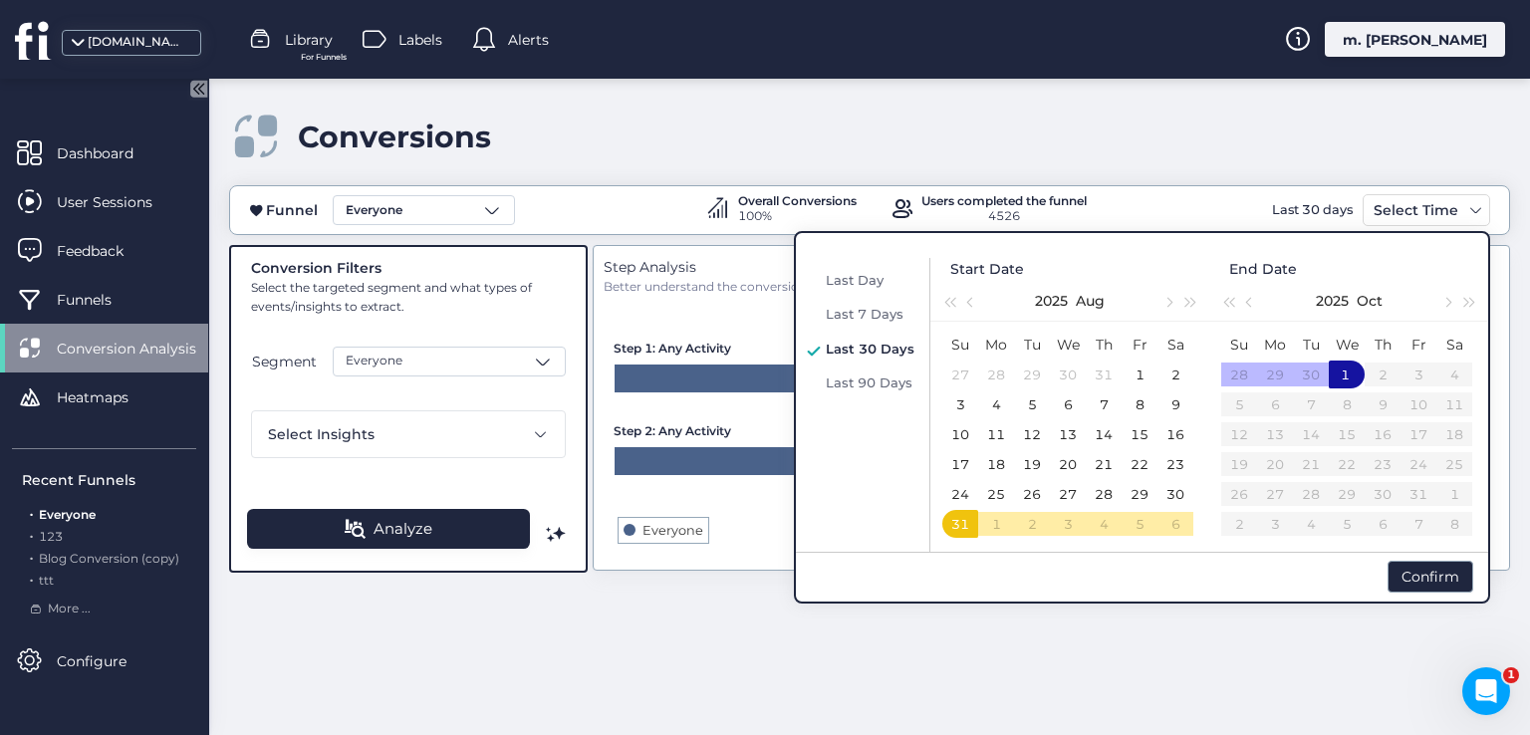
click at [1378, 626] on div "Funnel Everyone Overall Conversions 100% Users completed the funnel 4526 Last 3…" at bounding box center [869, 450] width 1281 height 530
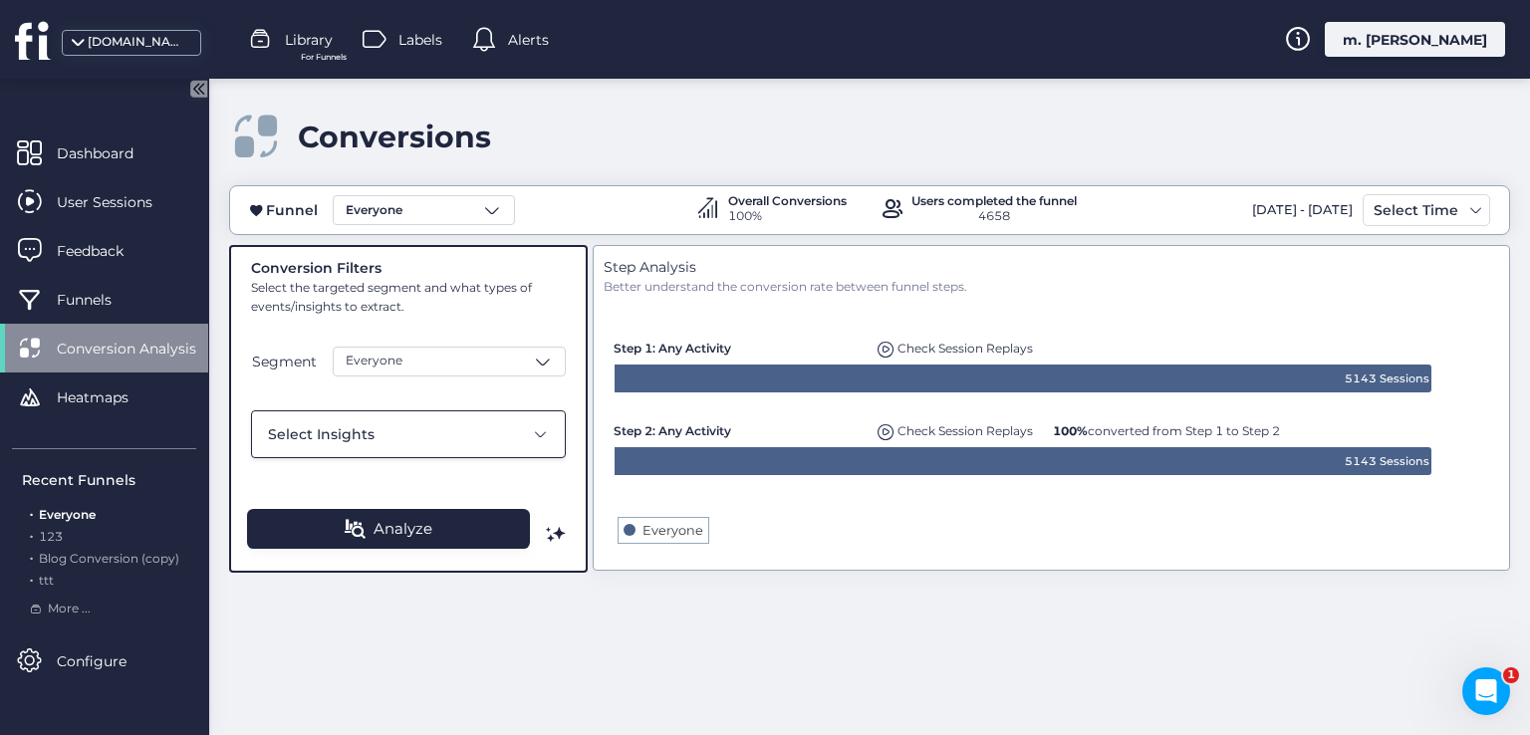
click at [481, 436] on div "Select Insights" at bounding box center [395, 434] width 255 height 22
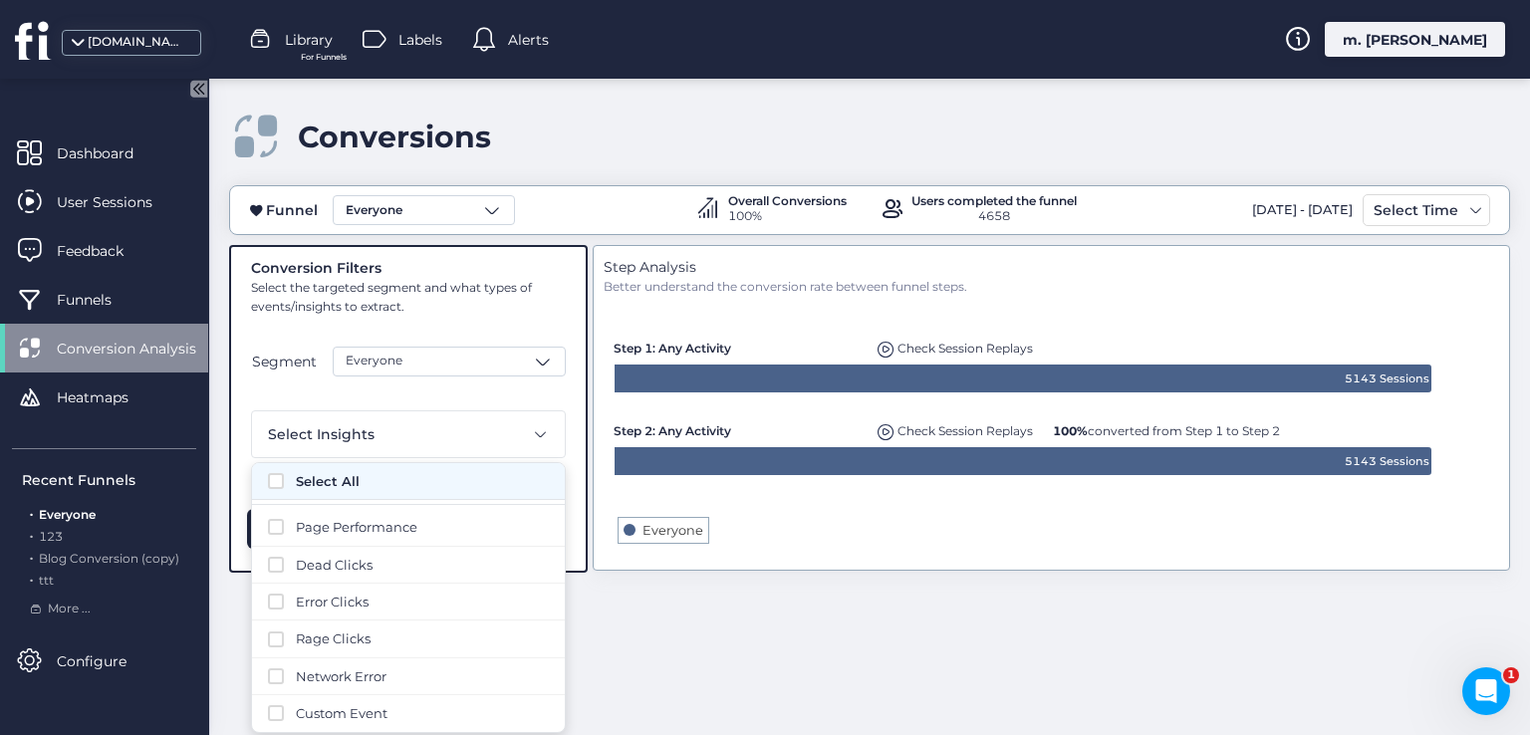
click at [331, 483] on span "Select All" at bounding box center [422, 481] width 253 height 20
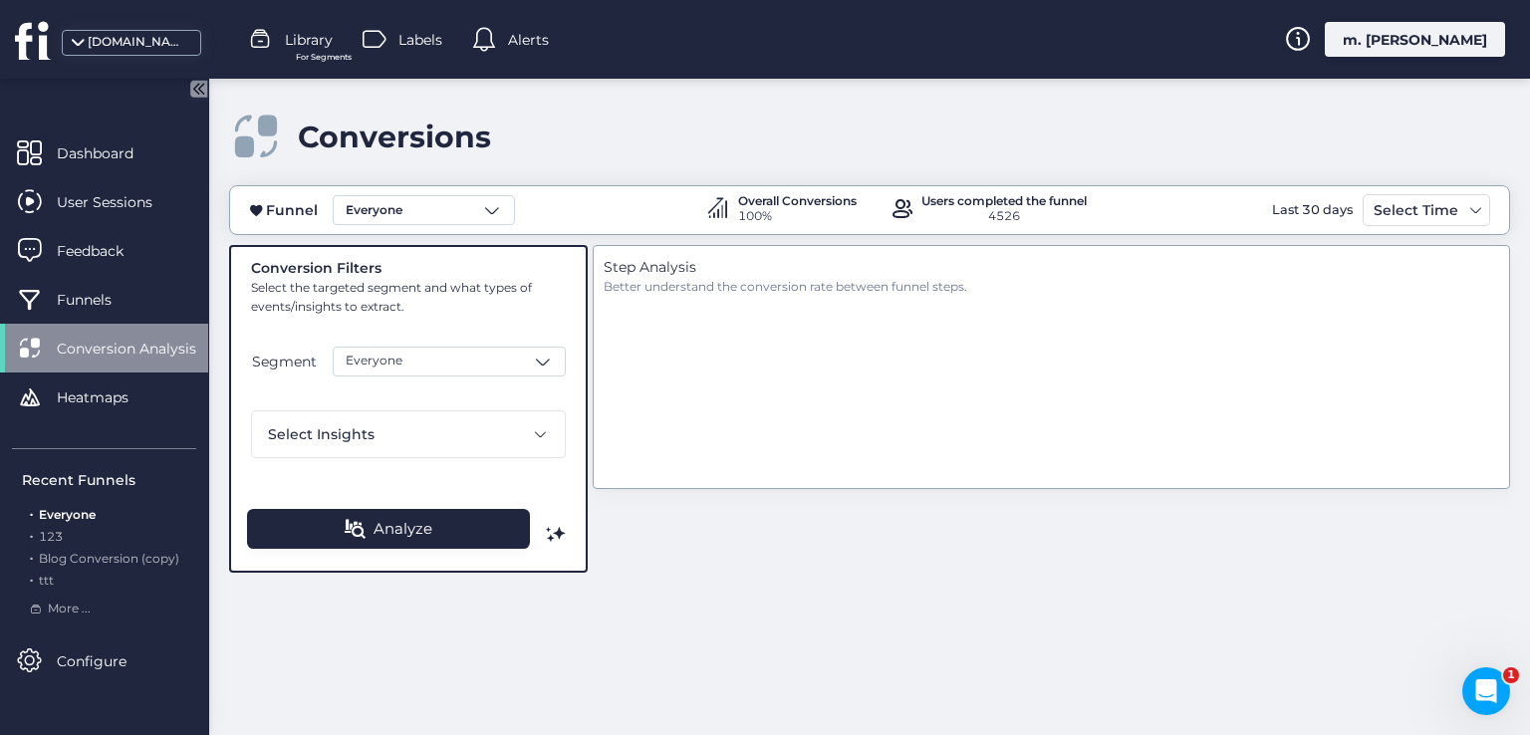
click at [117, 345] on span "Conversion Analysis" at bounding box center [141, 349] width 169 height 22
click at [141, 412] on div "Heatmaps" at bounding box center [104, 396] width 208 height 49
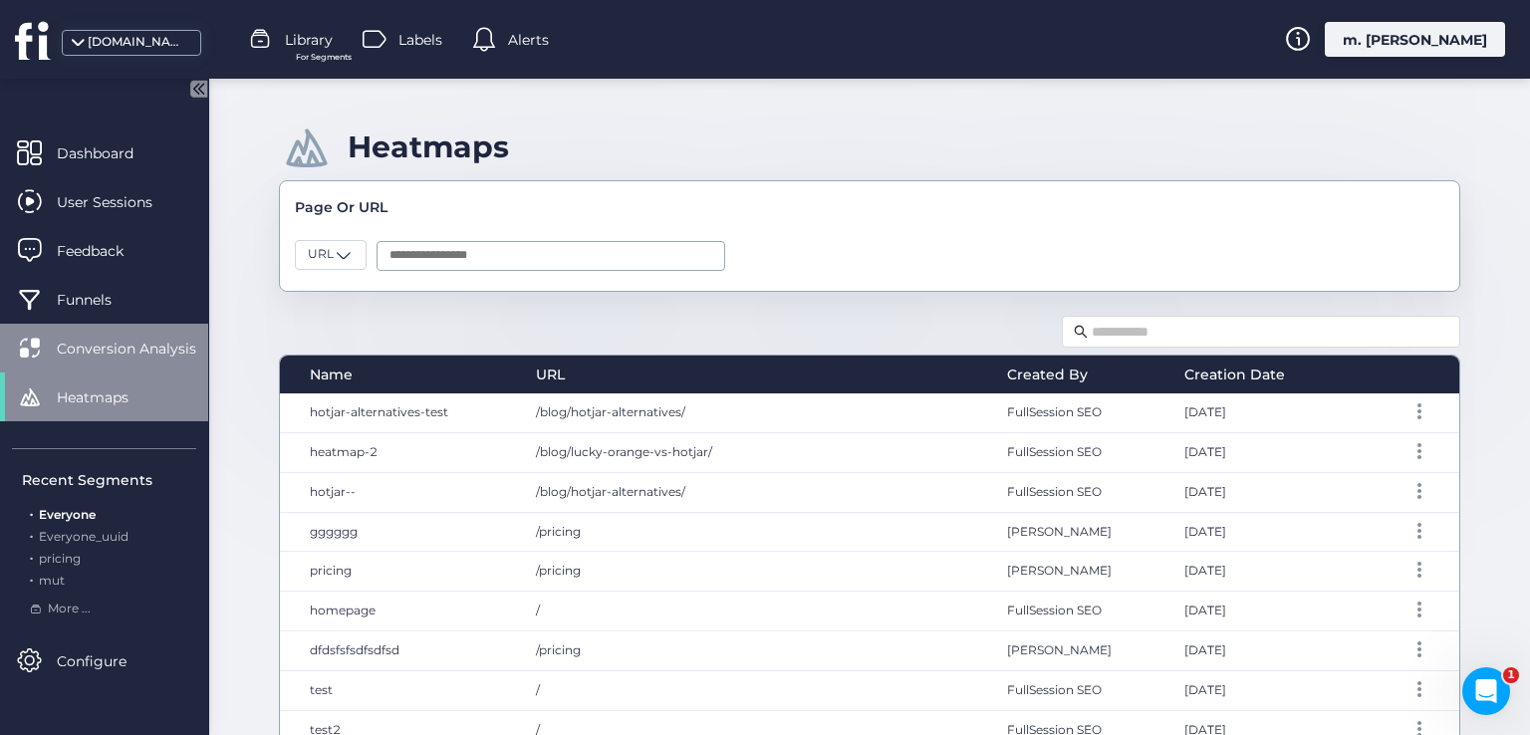
click at [103, 341] on span "Conversion Analysis" at bounding box center [141, 349] width 169 height 22
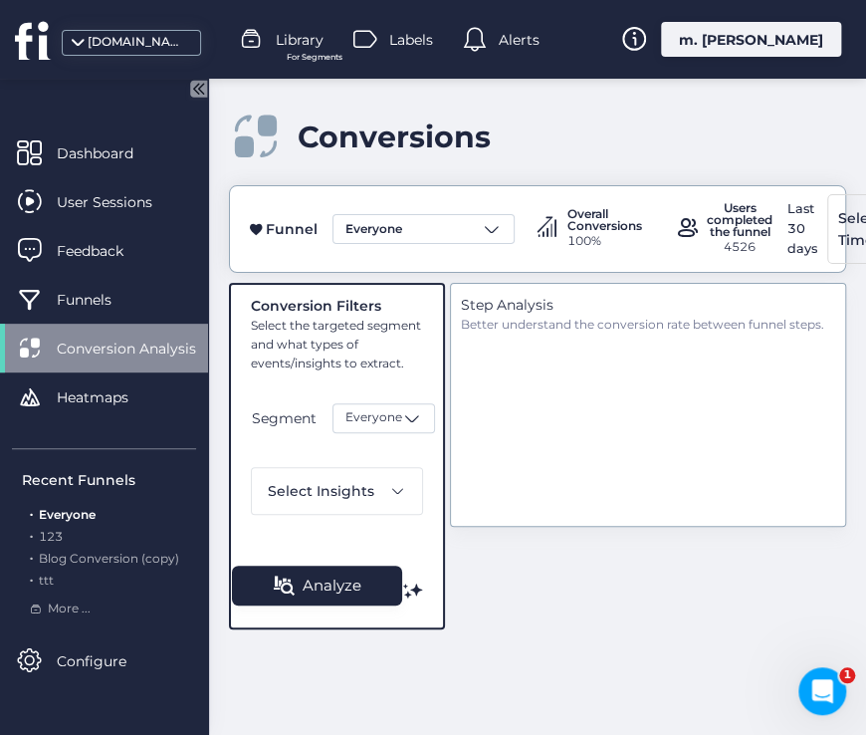
click at [137, 354] on span "Conversion Analysis" at bounding box center [141, 349] width 169 height 22
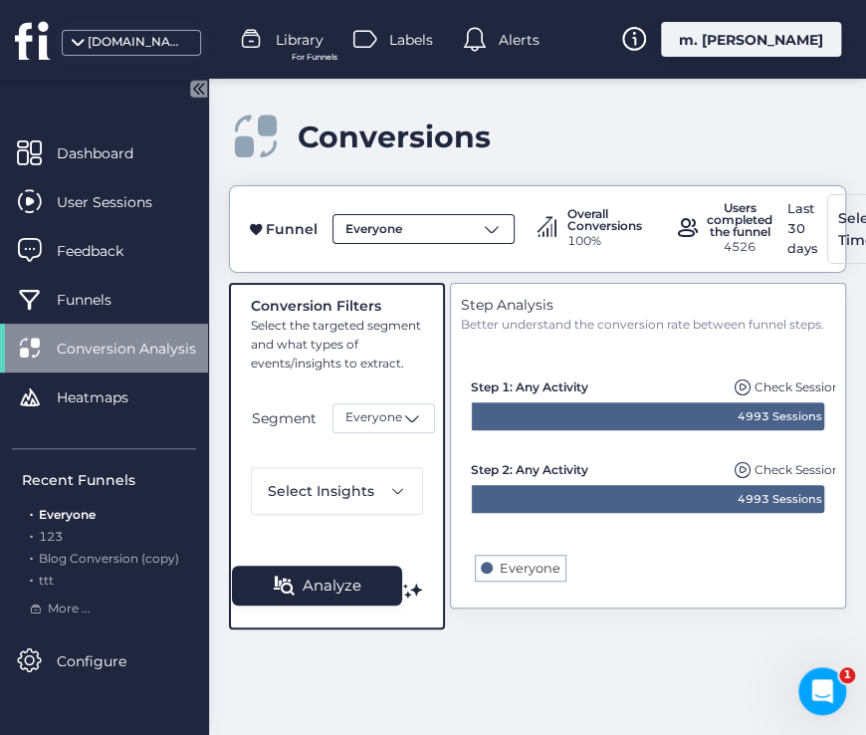
click at [424, 218] on div "Everyone" at bounding box center [424, 229] width 182 height 30
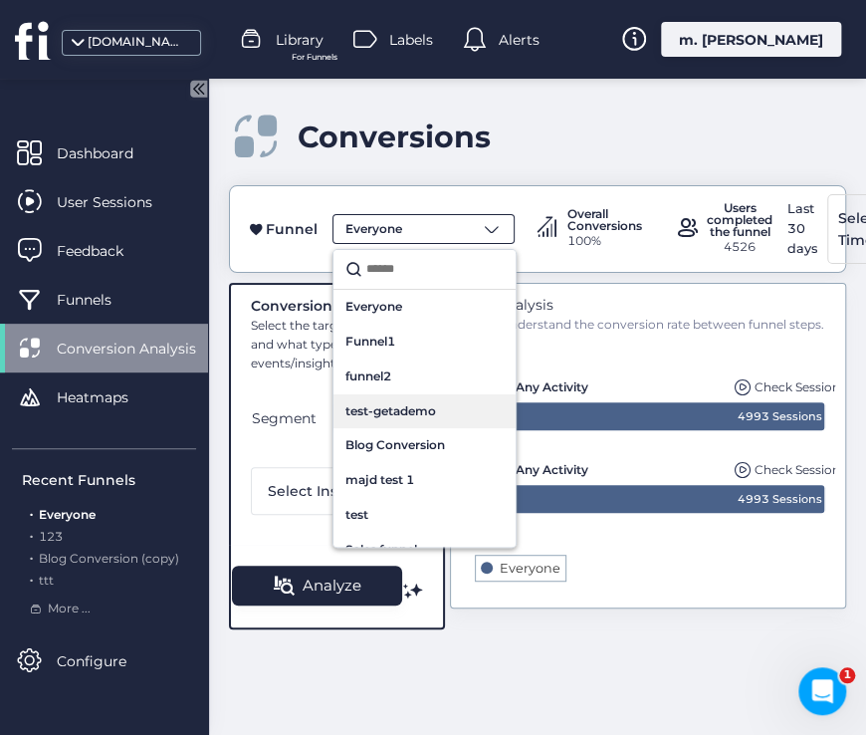
click at [404, 423] on div "test-getademo" at bounding box center [425, 411] width 182 height 35
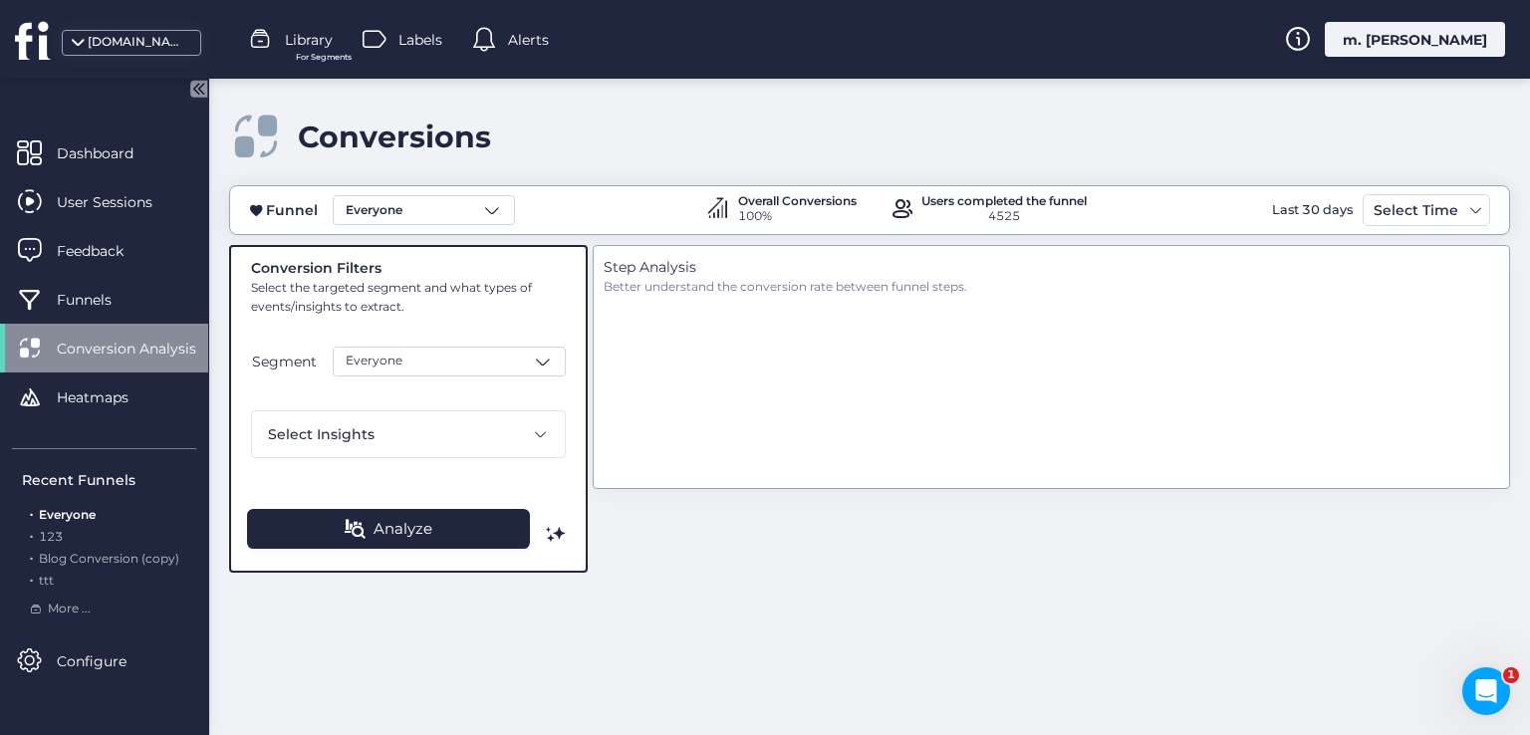
click at [1455, 38] on div "m. [PERSON_NAME]" at bounding box center [1414, 39] width 180 height 35
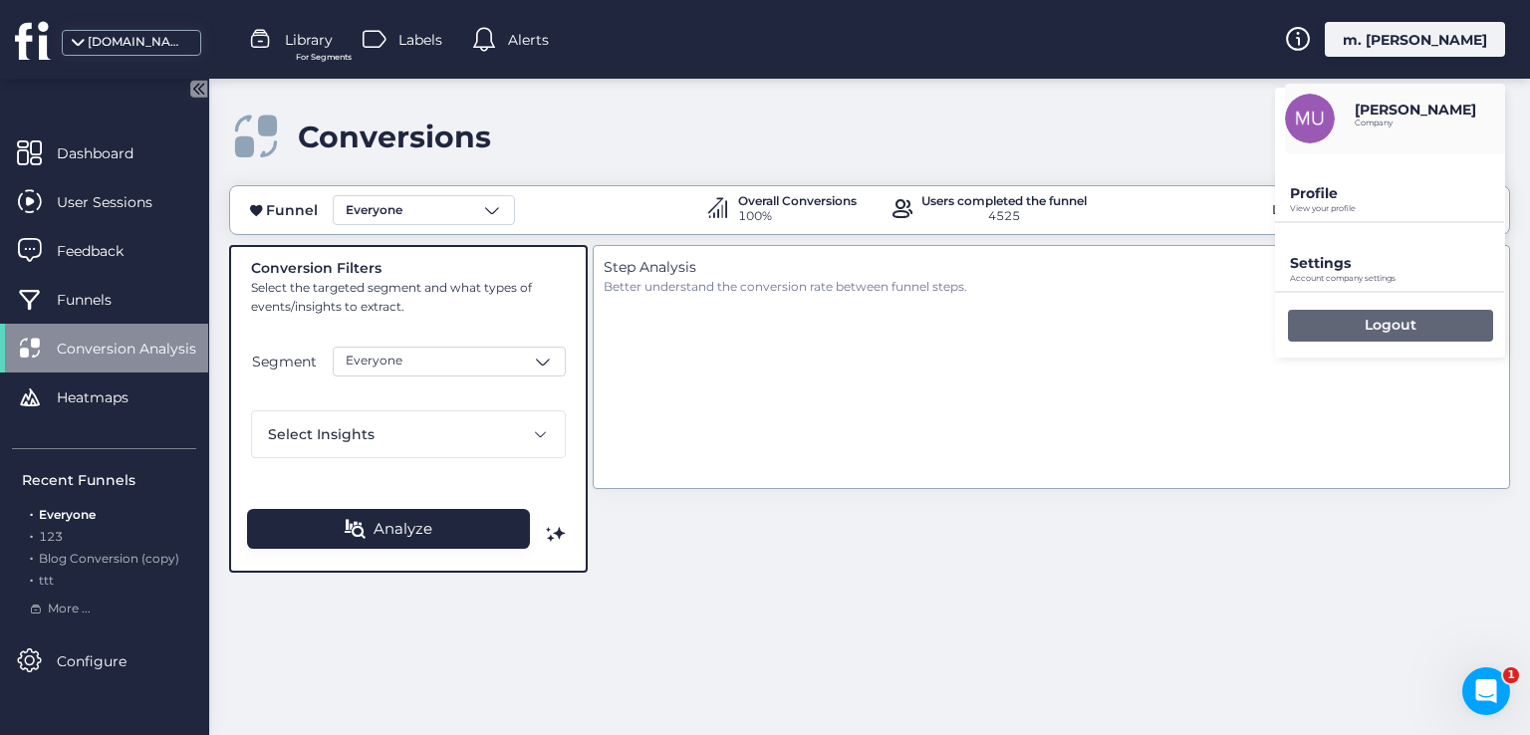
click at [1315, 316] on div "Logout" at bounding box center [1390, 326] width 205 height 32
